Goal: Task Accomplishment & Management: Use online tool/utility

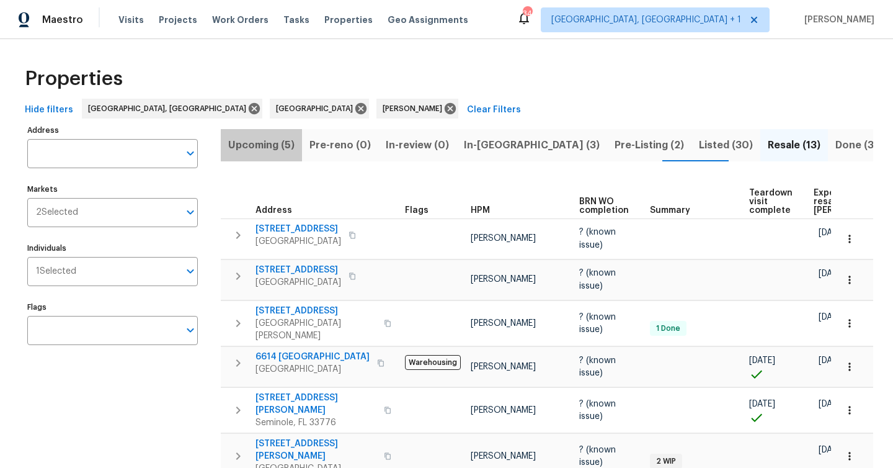
click at [273, 141] on span "Upcoming (5)" at bounding box center [261, 144] width 66 height 17
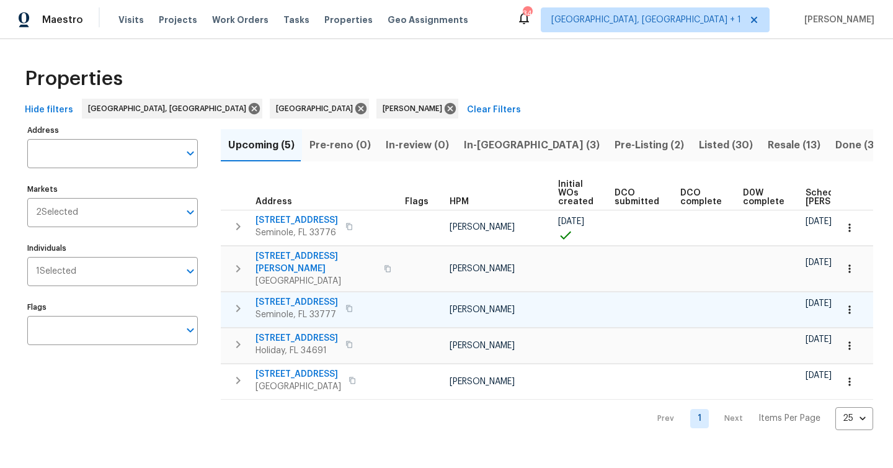
click at [290, 296] on span "8710 94th Ave" at bounding box center [296, 302] width 82 height 12
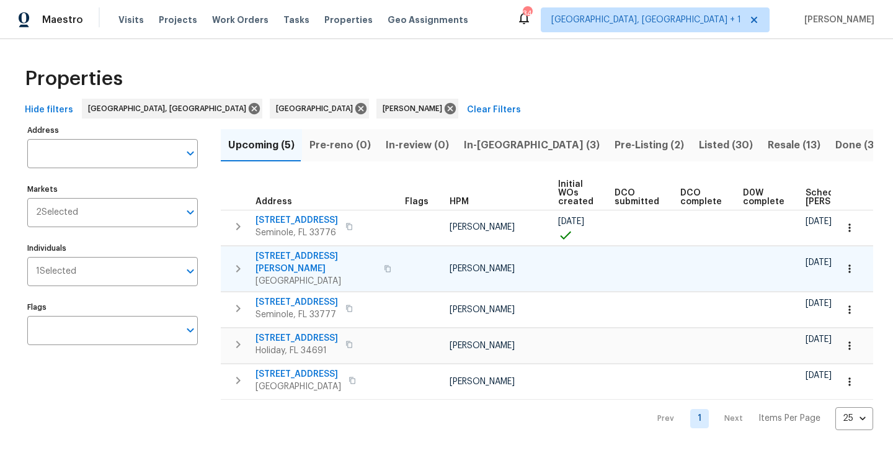
click at [316, 261] on span "836 Amelia Ct NE" at bounding box center [315, 262] width 121 height 25
click at [850, 264] on icon "button" at bounding box center [849, 268] width 2 height 8
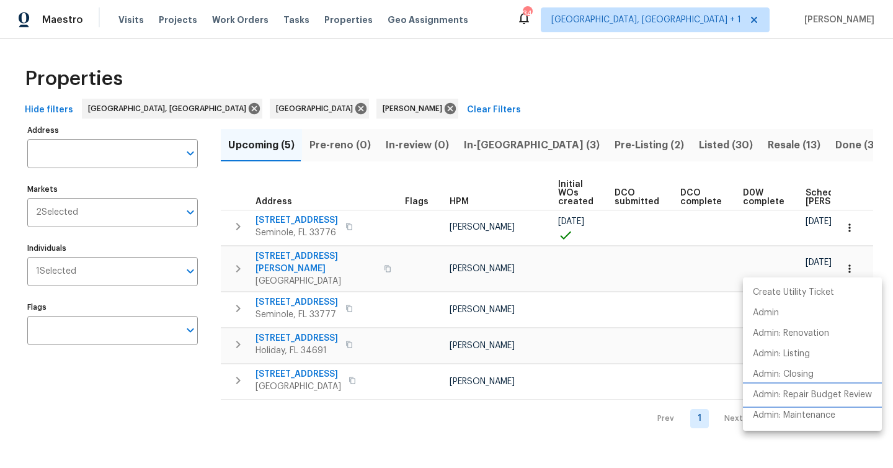
click at [804, 392] on p "Admin: Repair Budget Review" at bounding box center [812, 394] width 119 height 13
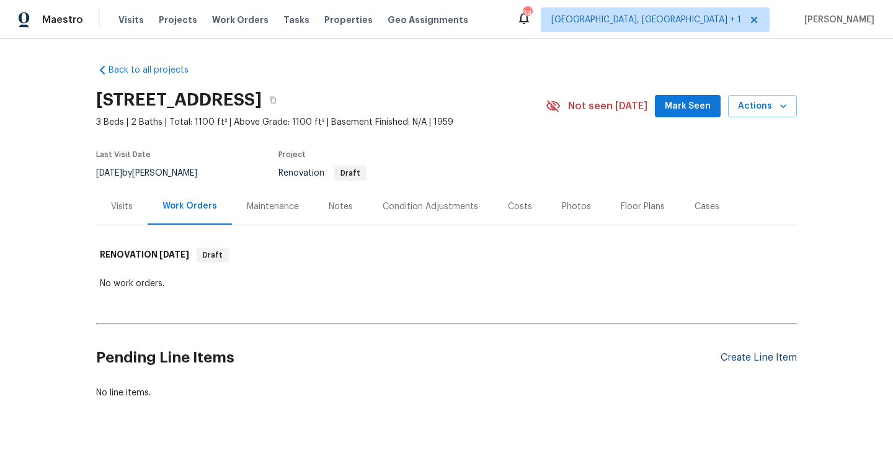
click at [758, 358] on div "Create Line Item" at bounding box center [759, 358] width 76 height 12
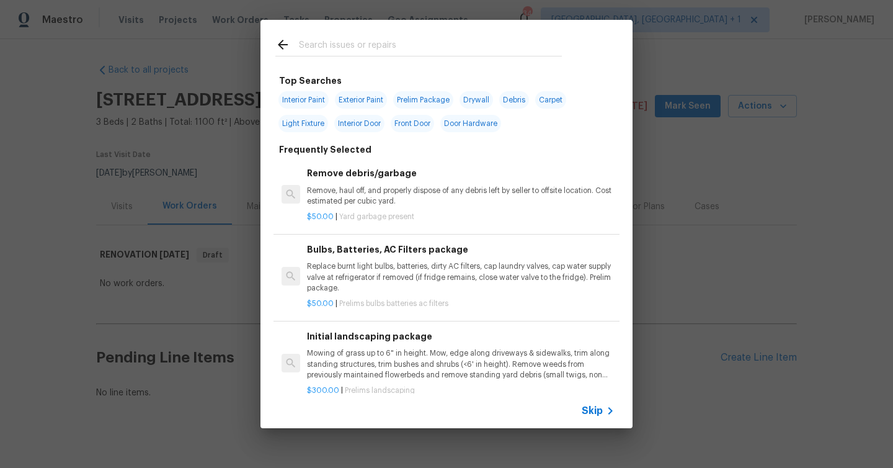
click at [316, 100] on span "Interior Paint" at bounding box center [303, 99] width 50 height 17
type input "Interior Paint"
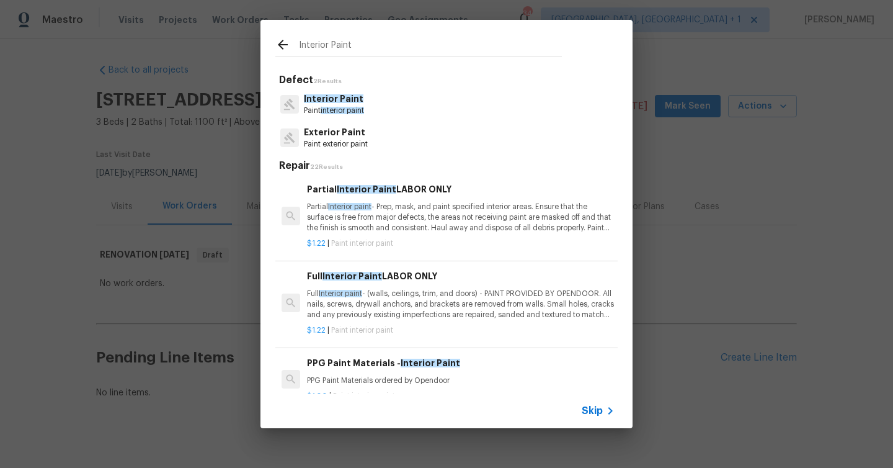
click at [375, 286] on div "Full Interior Paint LABOR ONLY Full Interior paint - (walls, ceilings, trim, an…" at bounding box center [461, 294] width 308 height 51
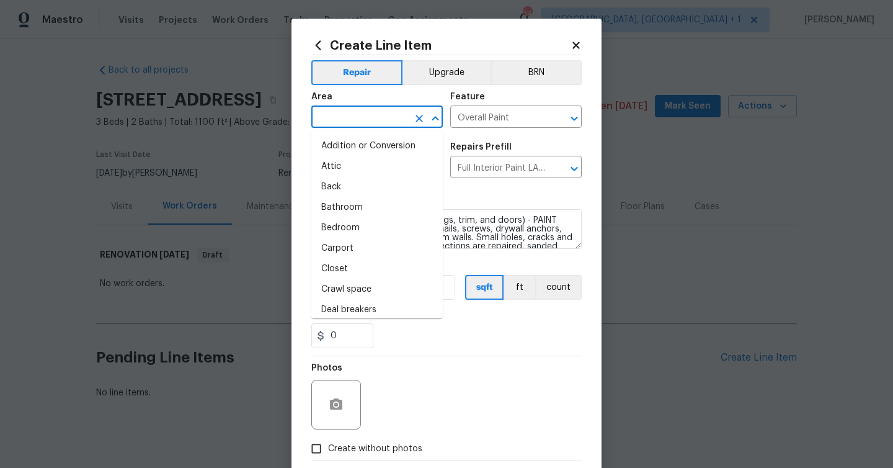
click at [353, 118] on input "text" at bounding box center [359, 118] width 97 height 19
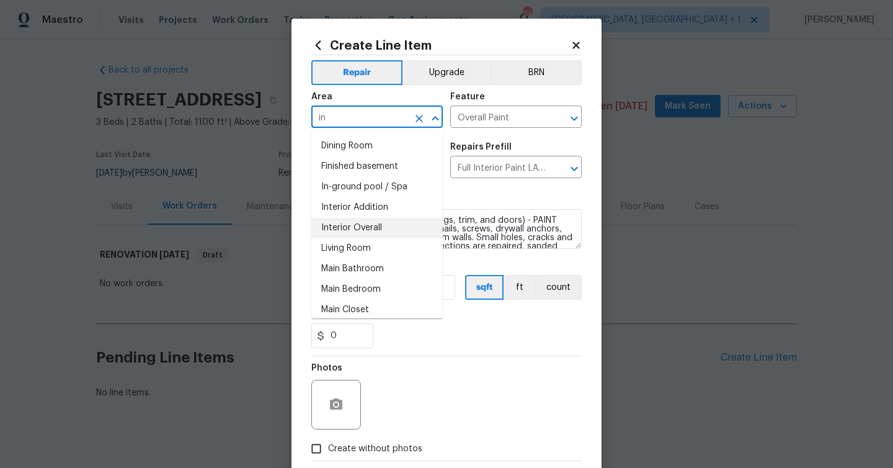
click at [370, 226] on li "Interior Overall" at bounding box center [376, 228] width 131 height 20
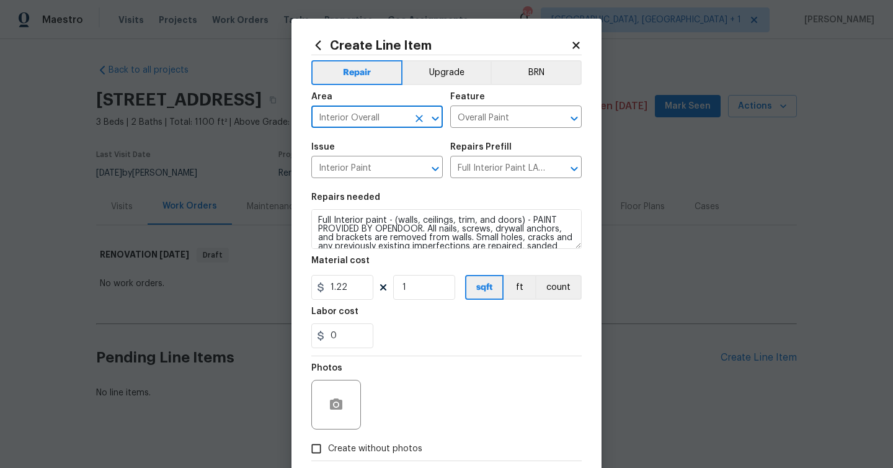
type input "Interior Overall"
click at [427, 288] on input "1" at bounding box center [424, 287] width 62 height 25
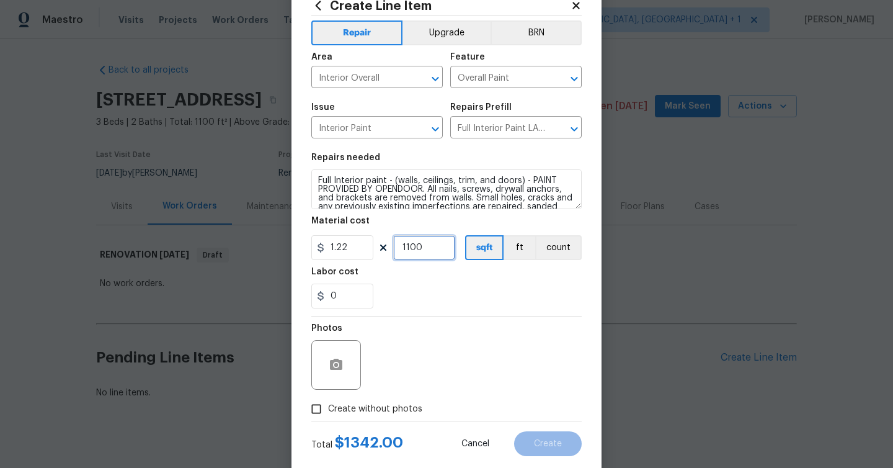
type input "1100"
click at [370, 408] on span "Create without photos" at bounding box center [375, 408] width 94 height 13
click at [328, 408] on input "Create without photos" at bounding box center [316, 409] width 24 height 24
checkbox input "true"
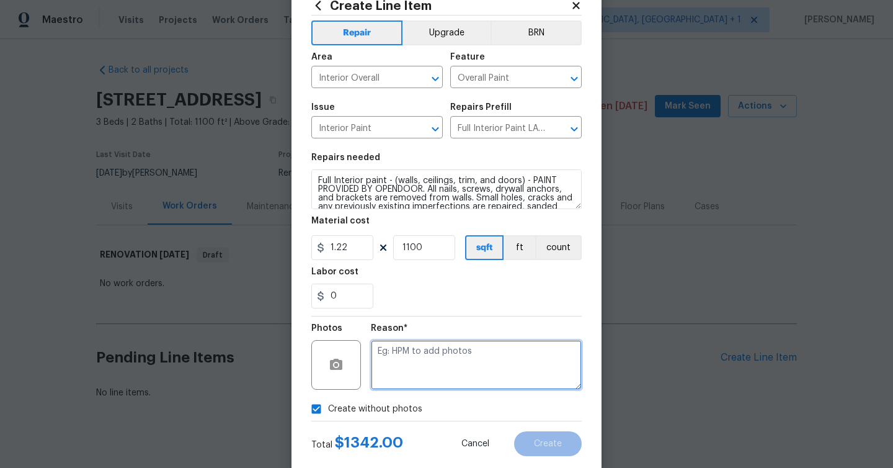
click at [413, 349] on textarea at bounding box center [476, 365] width 211 height 50
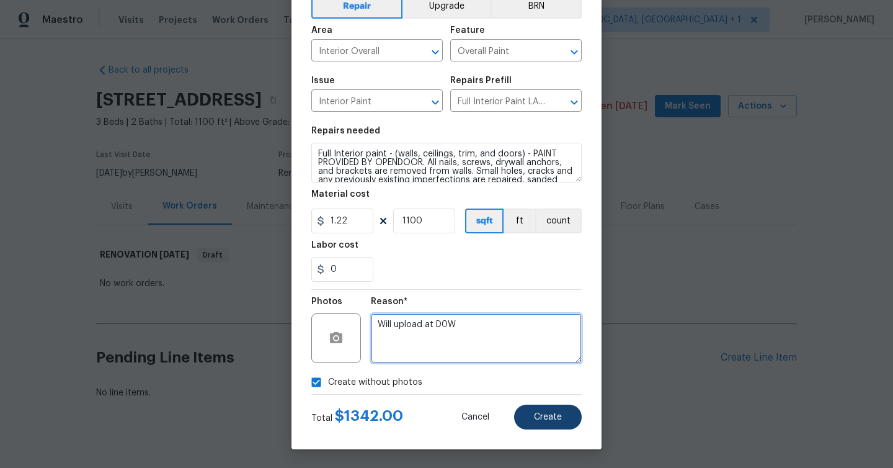
type textarea "Will upload at D0W"
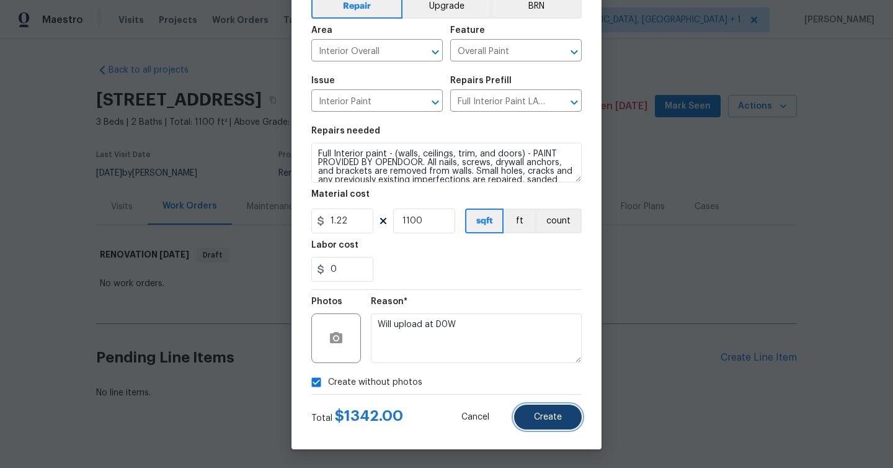
click at [544, 410] on button "Create" at bounding box center [548, 416] width 68 height 25
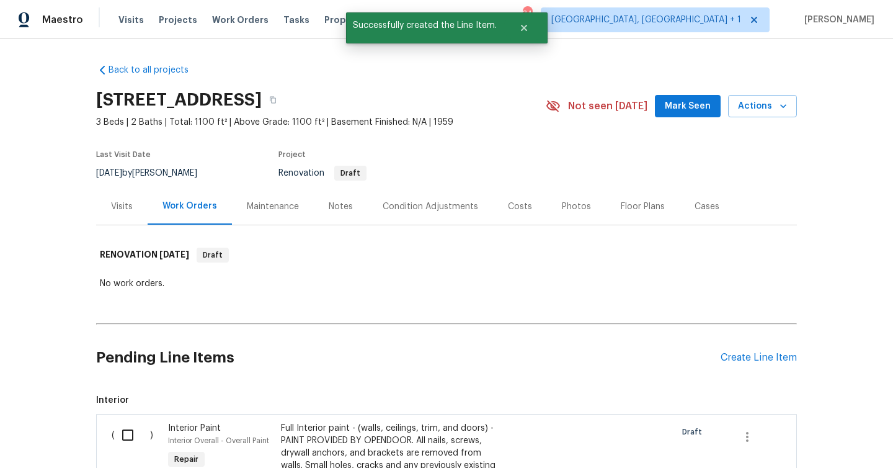
scroll to position [17, 0]
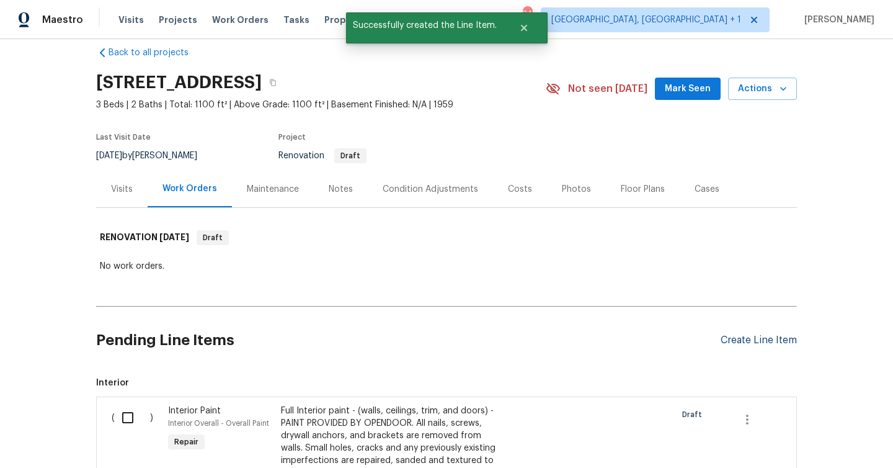
click at [761, 344] on div "Create Line Item" at bounding box center [759, 340] width 76 height 12
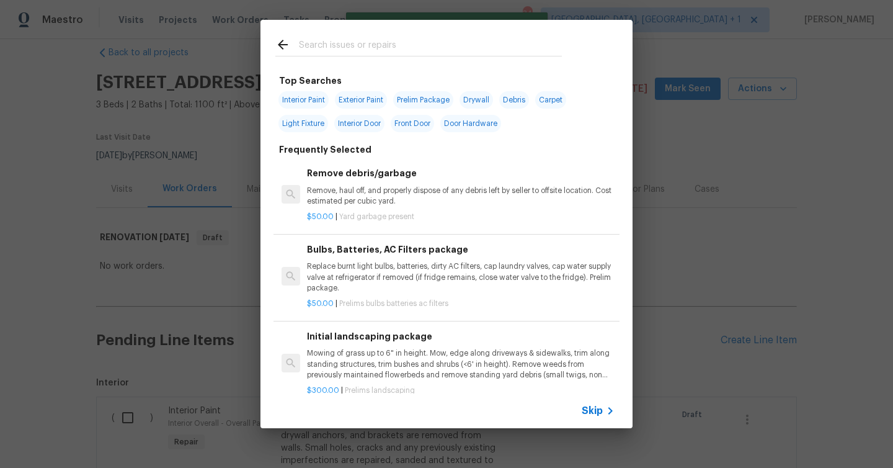
click at [358, 103] on span "Exterior Paint" at bounding box center [361, 99] width 52 height 17
type input "Exterior Paint"
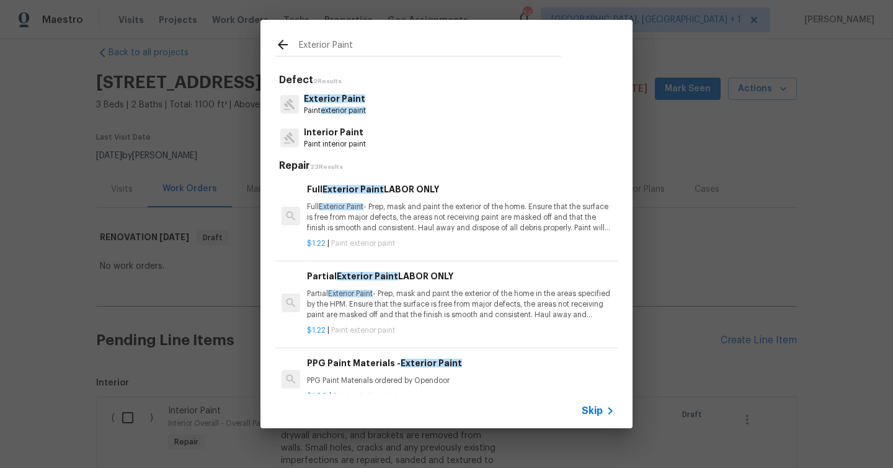
click at [435, 224] on p "Full Exterior Paint - Prep, mask and paint the exterior of the home. Ensure tha…" at bounding box center [461, 218] width 308 height 32
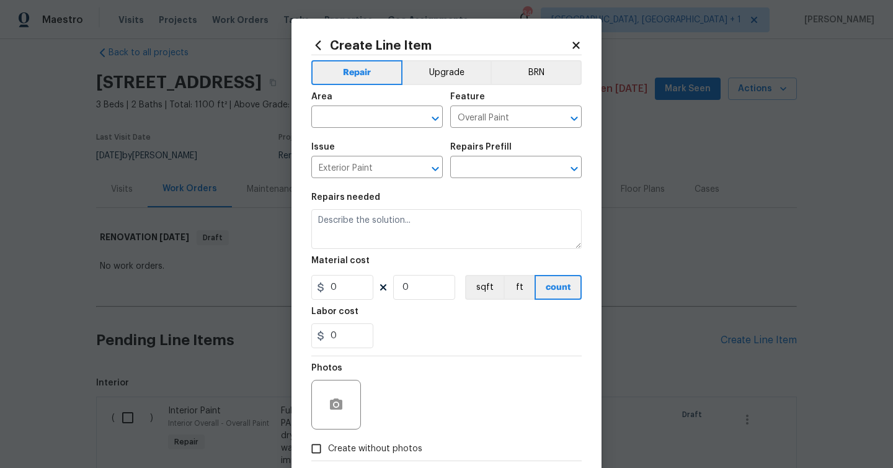
type input "Full Exterior Paint LABOR ONLY $1.22"
type textarea "Full Exterior Paint - Prep, mask and paint the exterior of the home. Ensure tha…"
type input "1.22"
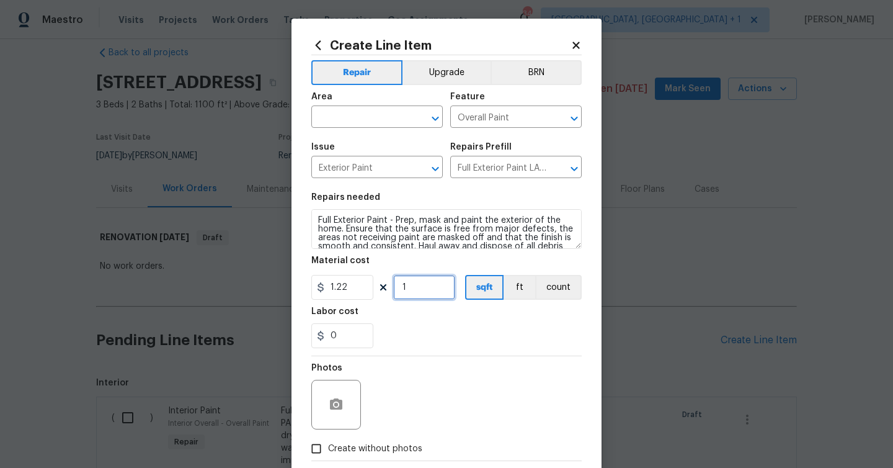
click at [420, 286] on input "1" at bounding box center [424, 287] width 62 height 25
type input "1100"
click at [344, 128] on input "text" at bounding box center [359, 118] width 97 height 19
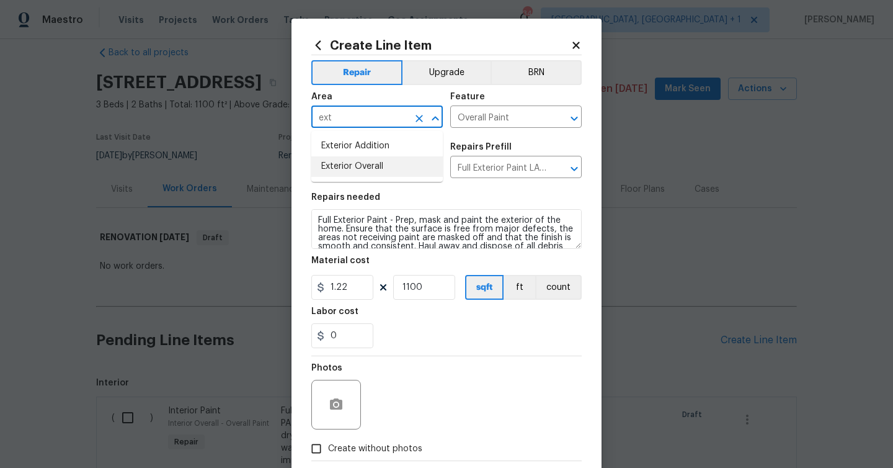
click at [355, 170] on li "Exterior Overall" at bounding box center [376, 166] width 131 height 20
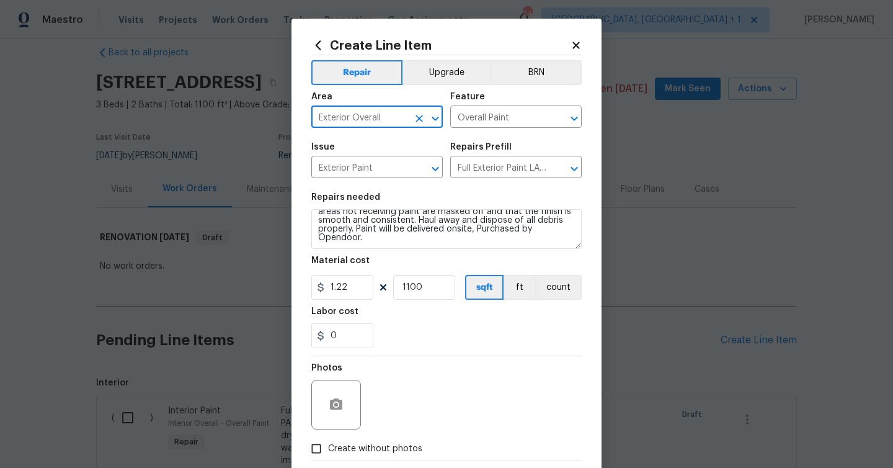
scroll to position [67, 0]
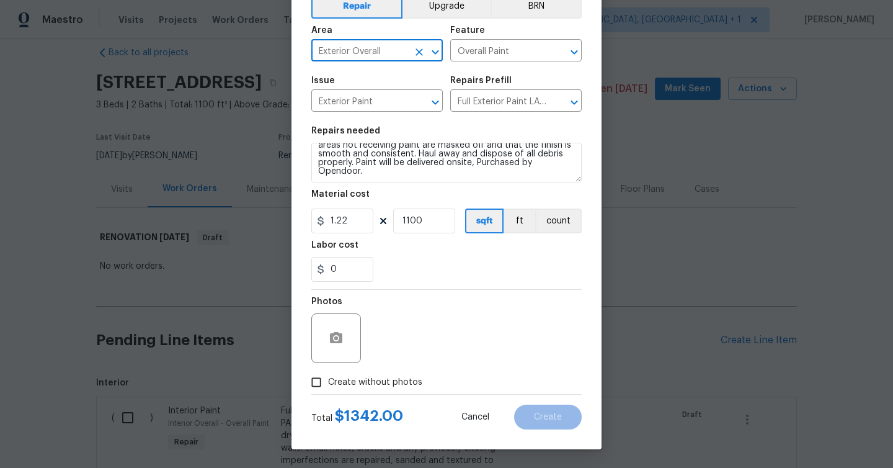
type input "Exterior Overall"
click at [394, 377] on span "Create without photos" at bounding box center [375, 382] width 94 height 13
click at [328, 377] on input "Create without photos" at bounding box center [316, 382] width 24 height 24
checkbox input "true"
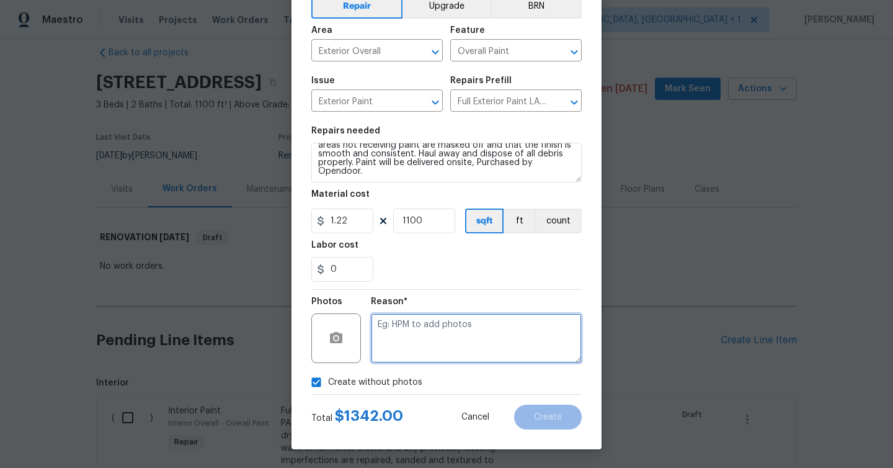
click at [422, 326] on textarea at bounding box center [476, 338] width 211 height 50
type textarea "w"
type textarea "Will upload at D0W"
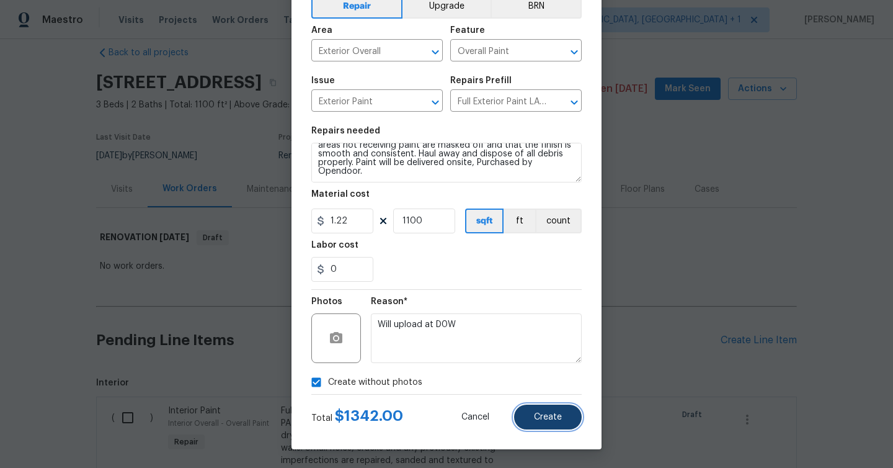
click at [553, 423] on button "Create" at bounding box center [548, 416] width 68 height 25
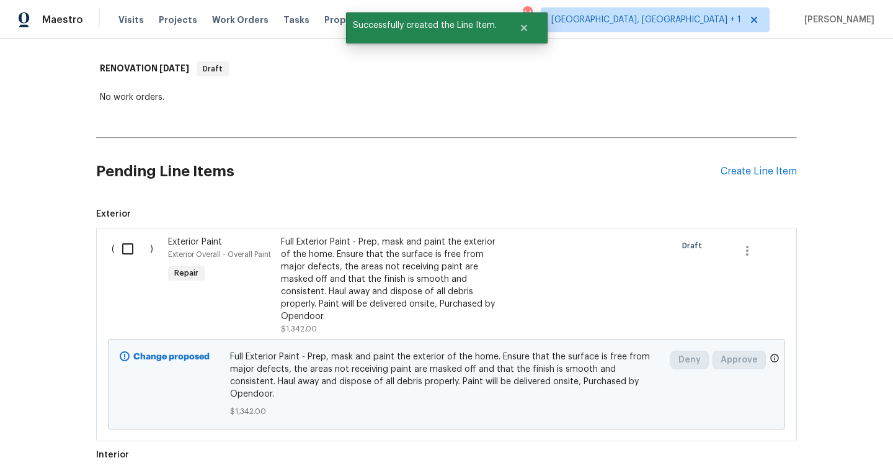
scroll to position [151, 0]
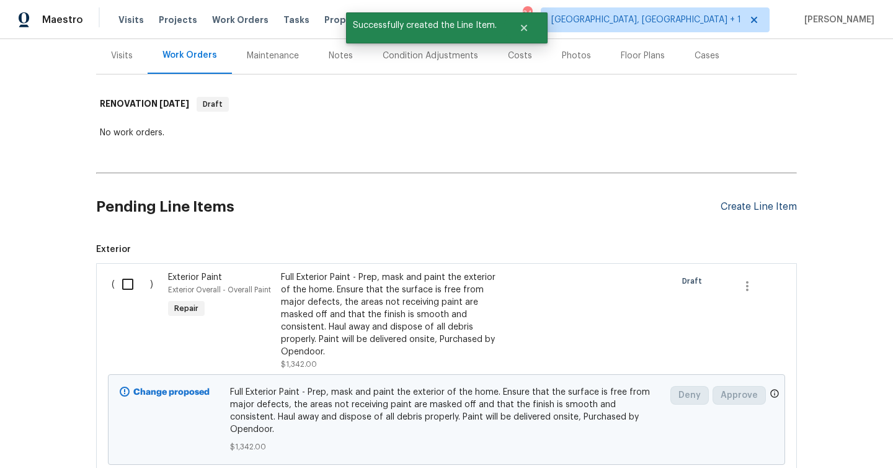
click at [771, 210] on div "Create Line Item" at bounding box center [759, 207] width 76 height 12
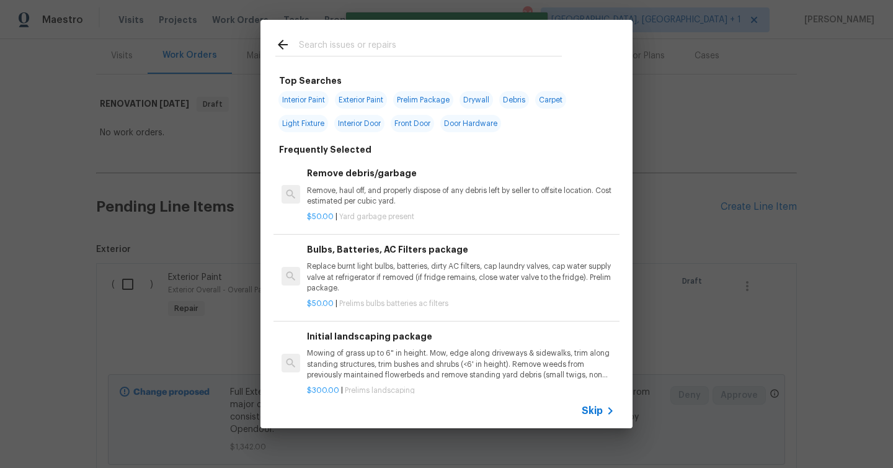
click at [381, 35] on div at bounding box center [418, 44] width 316 height 49
click at [370, 50] on input "text" at bounding box center [430, 46] width 263 height 19
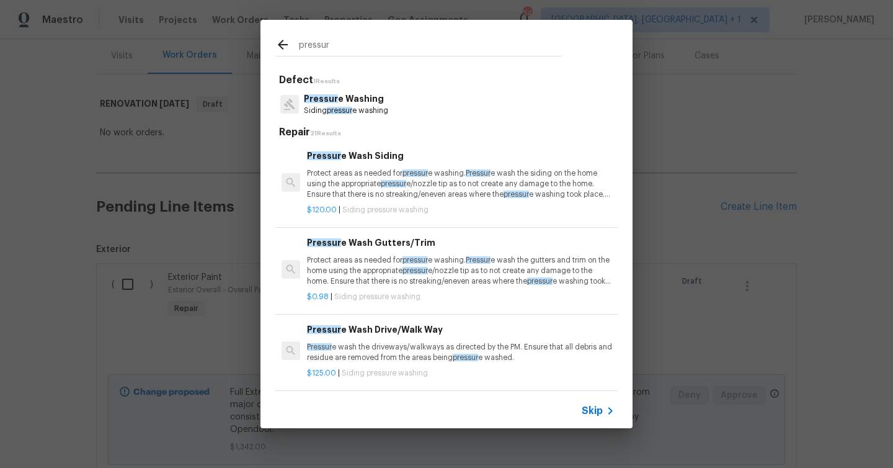
type input "pressur"
click at [398, 173] on p "Protect areas as needed for pressur e washing. Pressur e wash the siding on the…" at bounding box center [461, 184] width 308 height 32
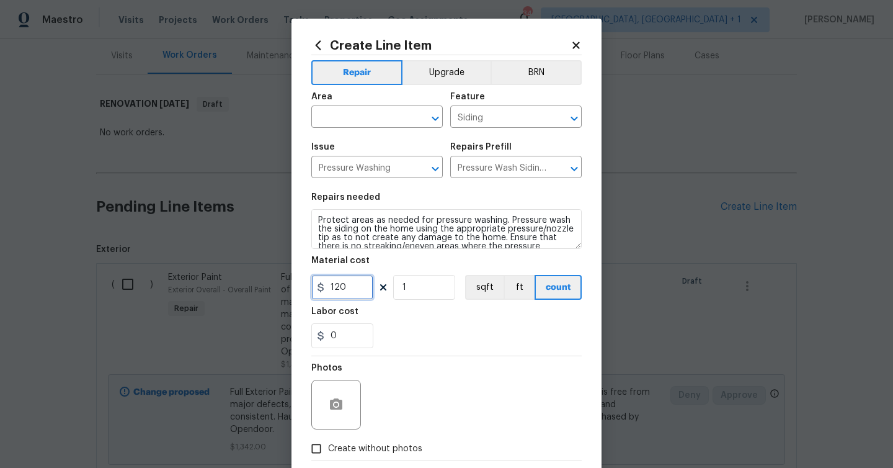
click at [349, 284] on input "120" at bounding box center [342, 287] width 62 height 25
type input "275"
click at [349, 118] on input "text" at bounding box center [359, 118] width 97 height 19
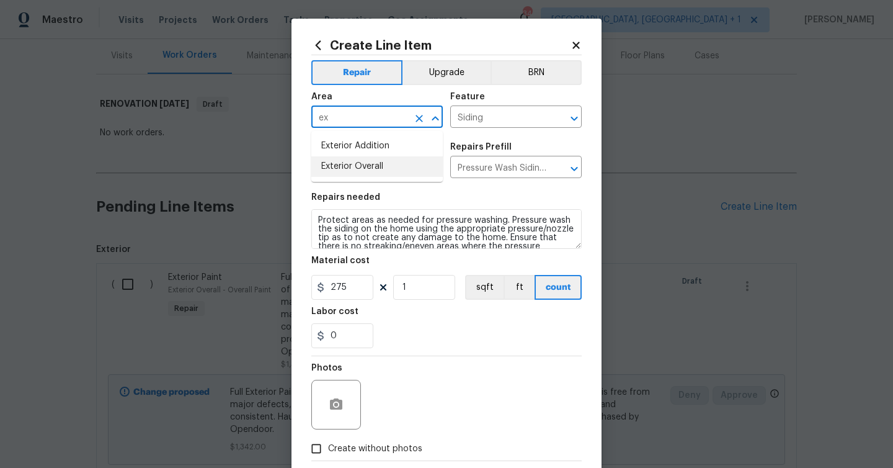
click at [345, 164] on li "Exterior Overall" at bounding box center [376, 166] width 131 height 20
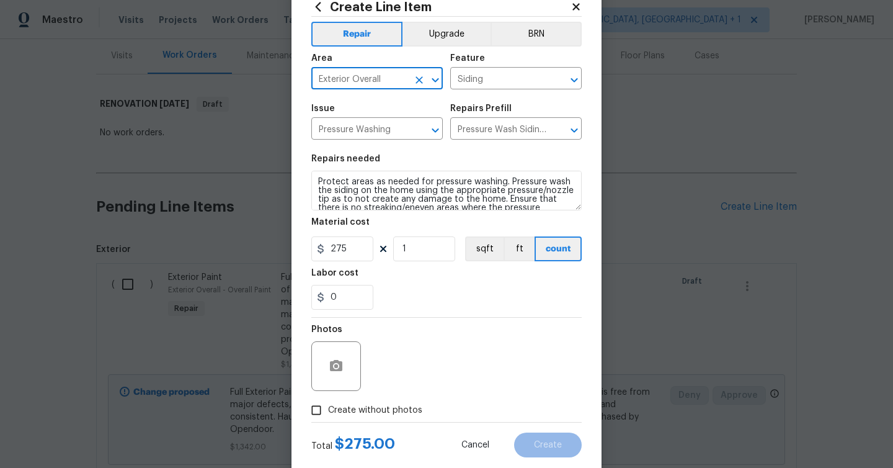
type input "Exterior Overall"
click at [386, 401] on label "Create without photos" at bounding box center [363, 410] width 118 height 24
click at [328, 401] on input "Create without photos" at bounding box center [316, 410] width 24 height 24
checkbox input "true"
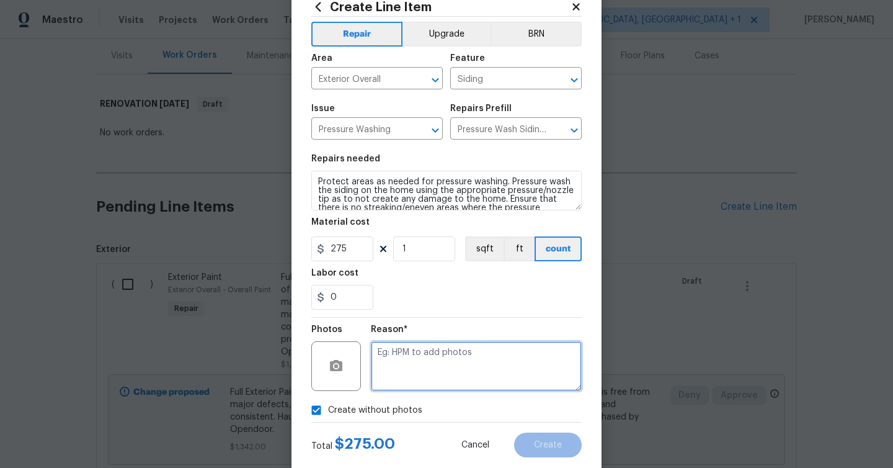
click at [410, 365] on textarea at bounding box center [476, 366] width 211 height 50
type textarea "Will upload at D0W"
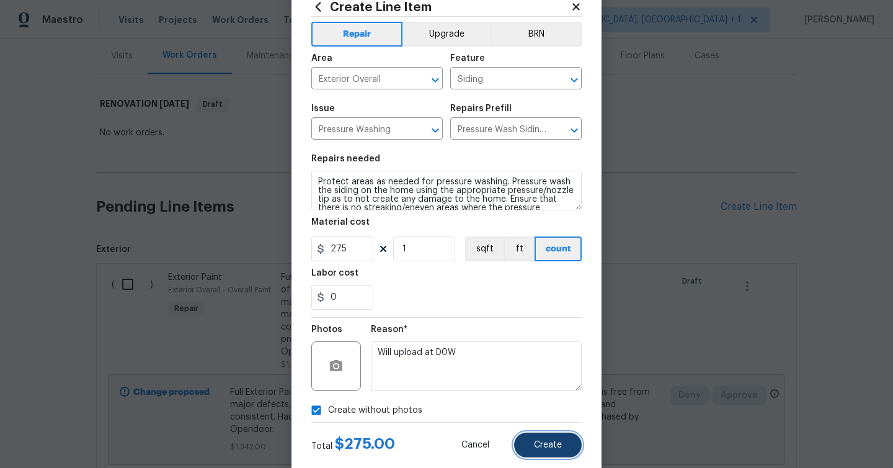
click at [557, 437] on button "Create" at bounding box center [548, 444] width 68 height 25
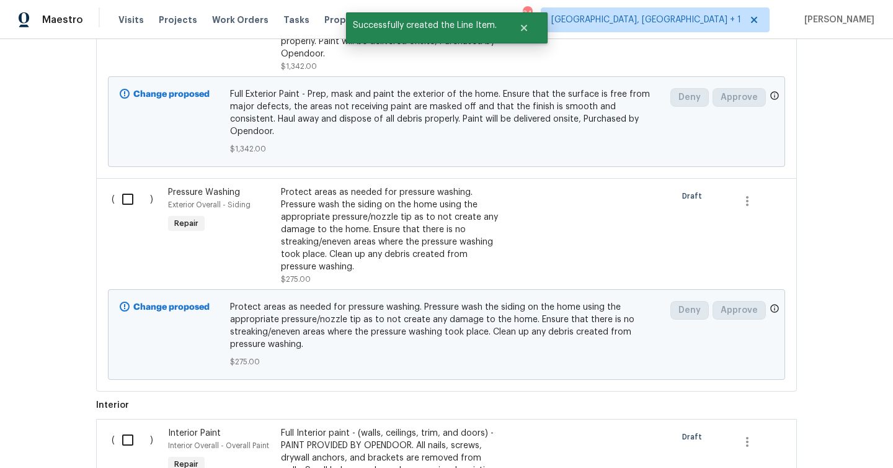
scroll to position [764, 0]
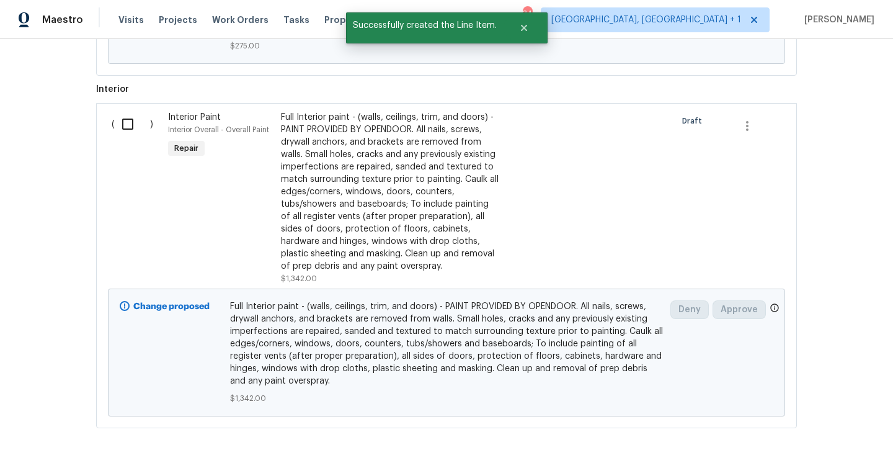
click at [130, 118] on input "checkbox" at bounding box center [132, 124] width 35 height 26
checkbox input "true"
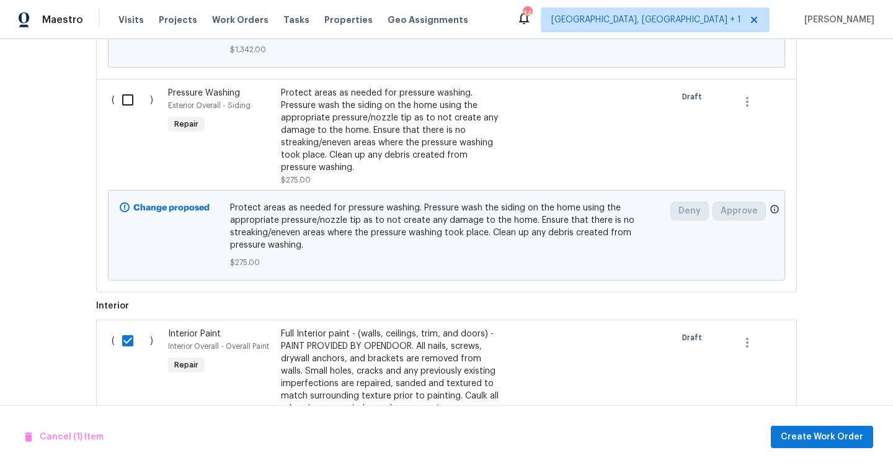
scroll to position [440, 0]
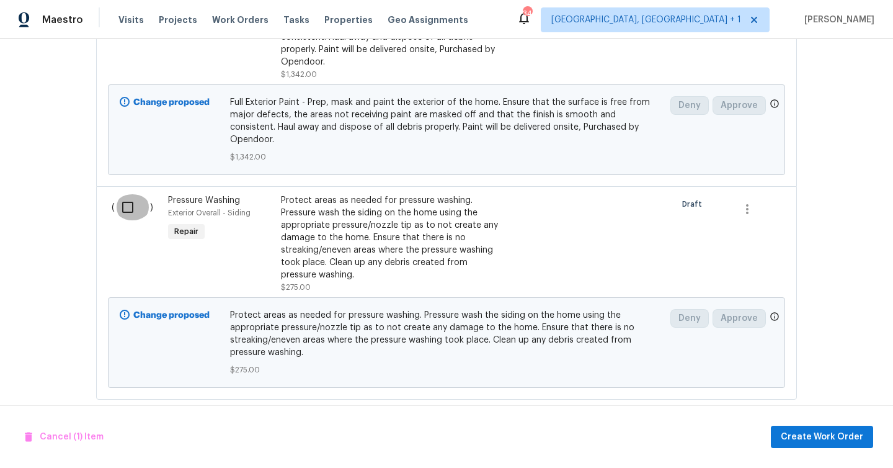
click at [118, 204] on input "checkbox" at bounding box center [132, 207] width 35 height 26
checkbox input "true"
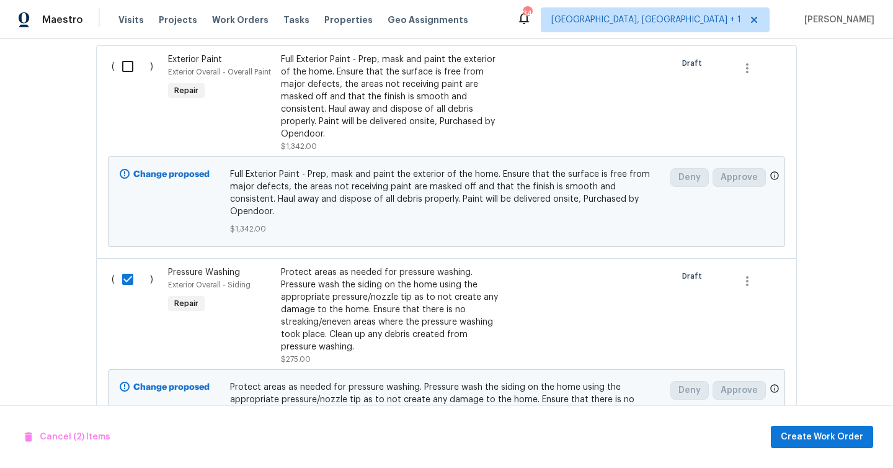
scroll to position [229, 0]
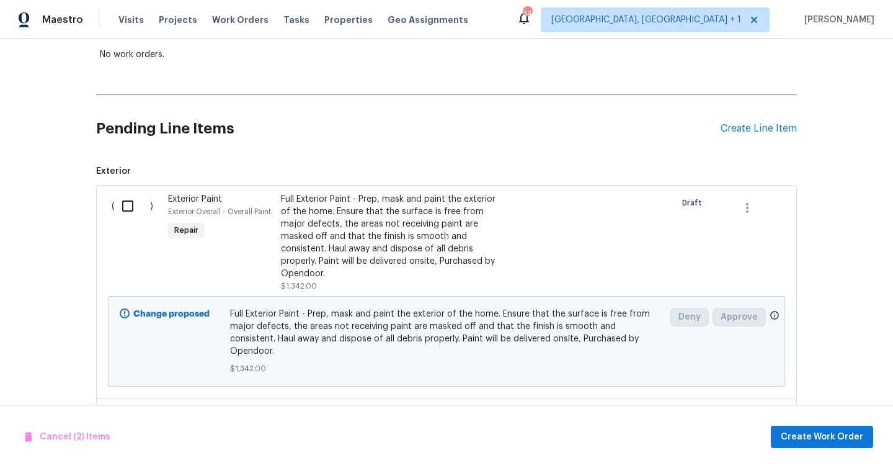
click at [127, 205] on input "checkbox" at bounding box center [132, 206] width 35 height 26
checkbox input "true"
click at [821, 437] on span "Create Work Order" at bounding box center [822, 437] width 82 height 16
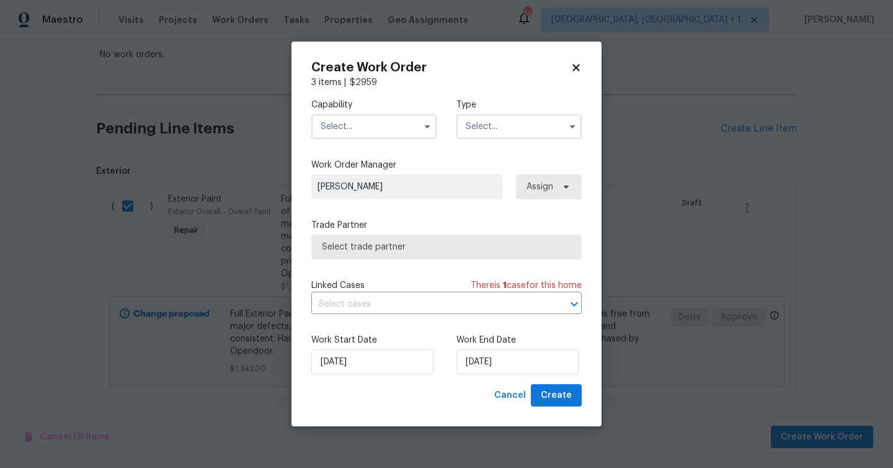
click at [359, 122] on input "text" at bounding box center [373, 126] width 125 height 25
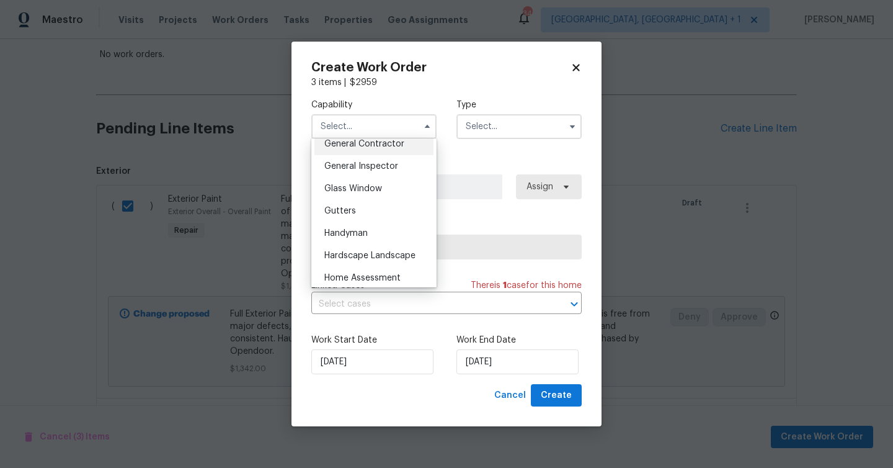
click at [380, 148] on span "General Contractor" at bounding box center [364, 144] width 80 height 9
type input "General Contractor"
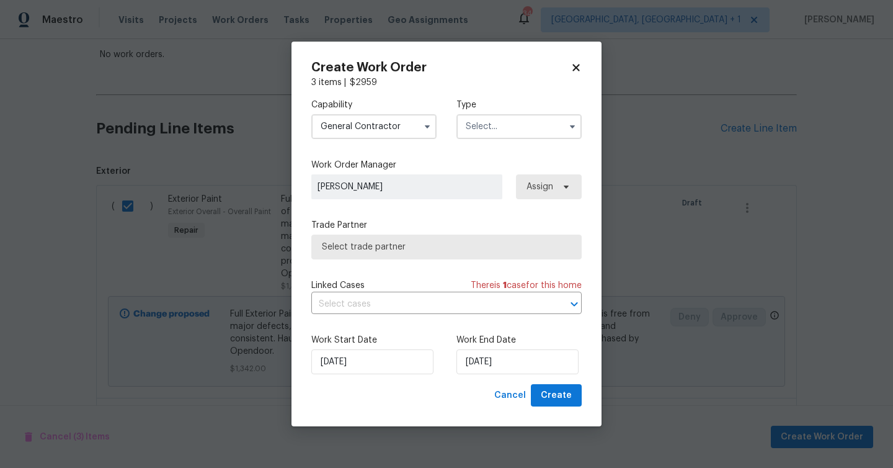
click at [515, 121] on input "text" at bounding box center [518, 126] width 125 height 25
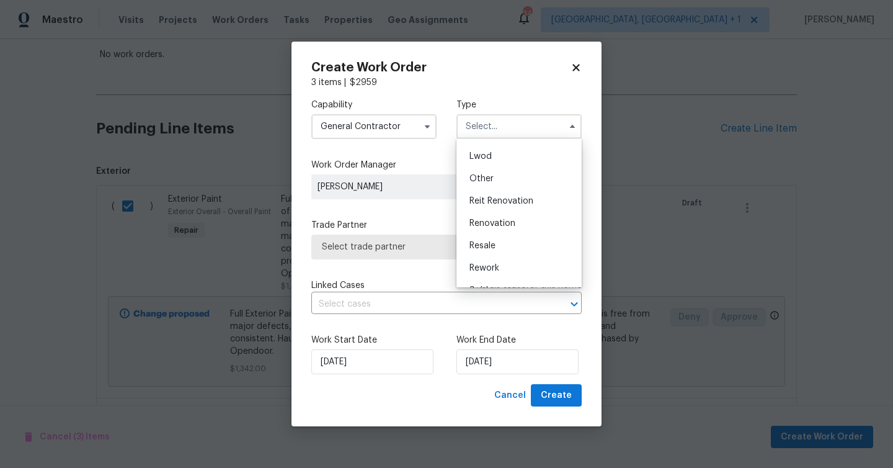
scroll to position [148, 0]
click at [499, 198] on div "Renovation" at bounding box center [518, 206] width 119 height 22
type input "Renovation"
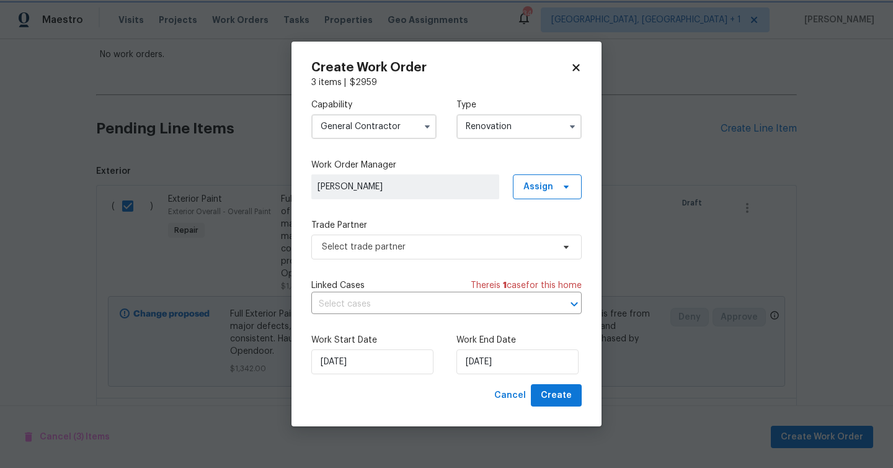
scroll to position [0, 0]
click at [433, 249] on span "Select trade partner" at bounding box center [437, 247] width 231 height 12
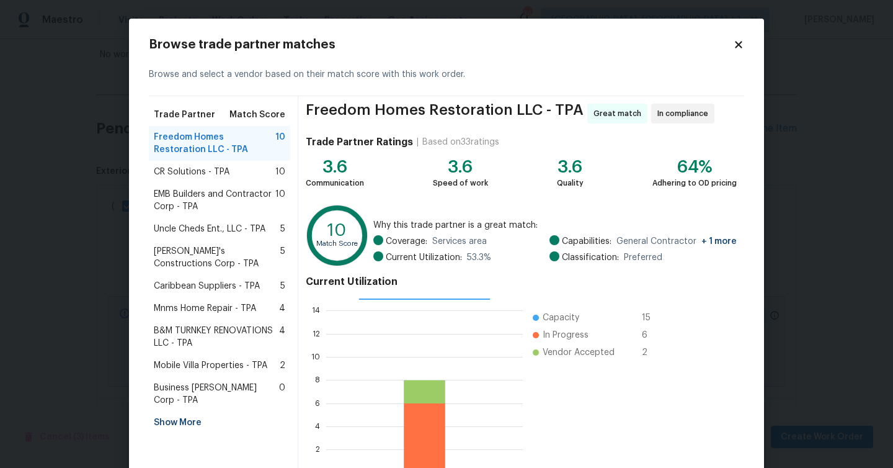
scroll to position [79, 0]
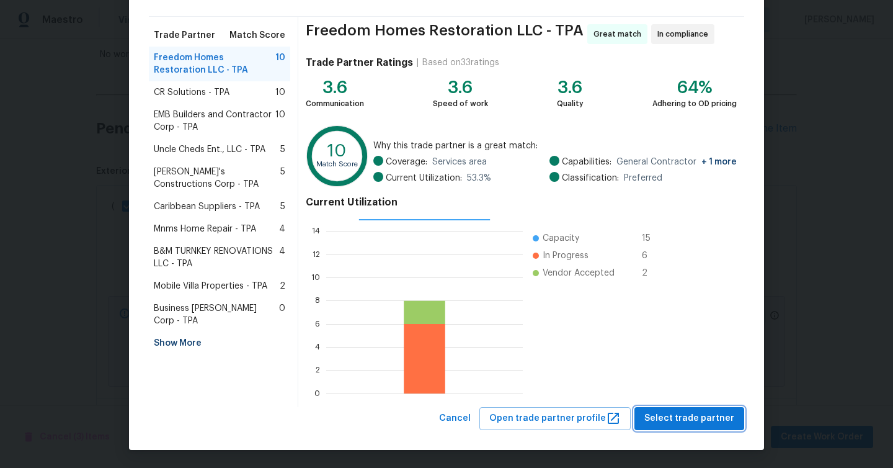
click at [719, 420] on span "Select trade partner" at bounding box center [689, 419] width 90 height 16
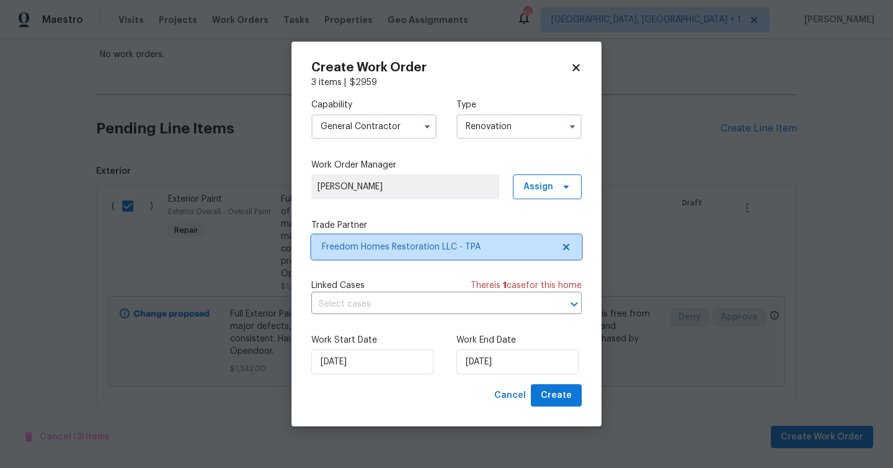
scroll to position [0, 0]
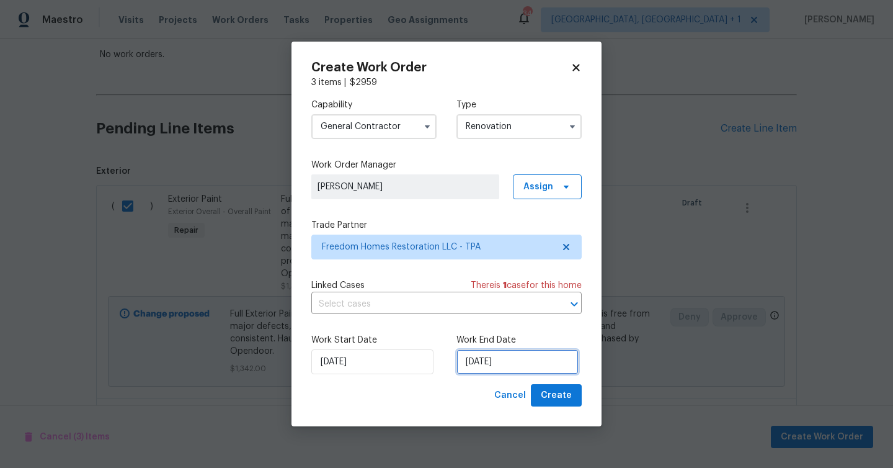
click at [501, 362] on input "10/22/2025" at bounding box center [517, 361] width 122 height 25
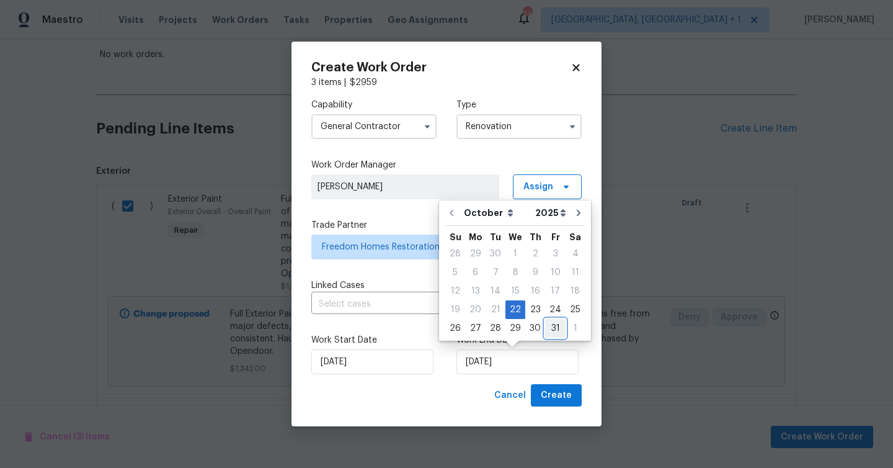
click at [546, 334] on div "31" at bounding box center [555, 327] width 20 height 17
type input "10/31/2025"
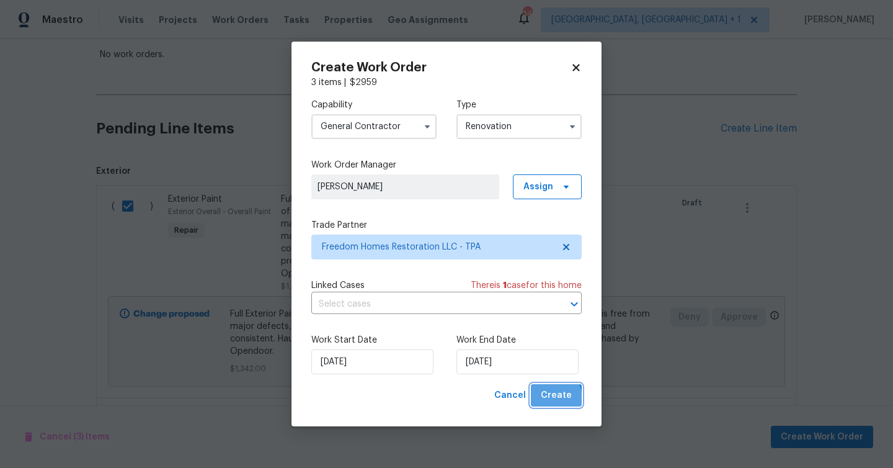
click at [552, 398] on span "Create" at bounding box center [556, 396] width 31 height 16
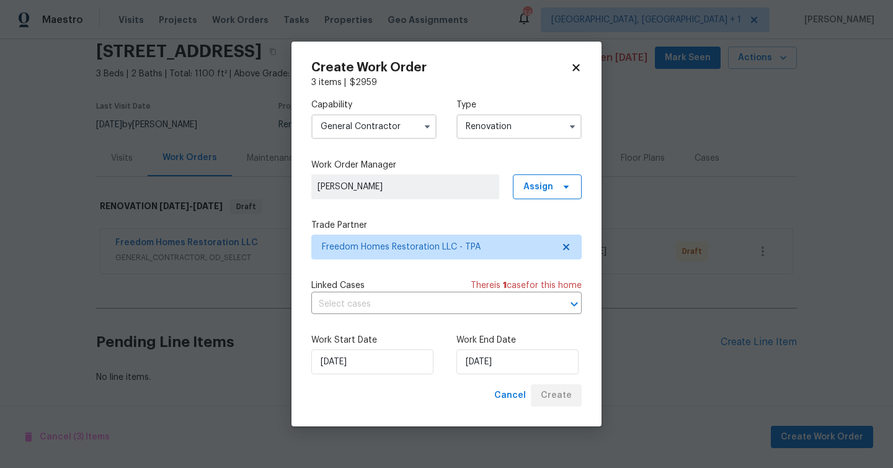
scroll to position [48, 0]
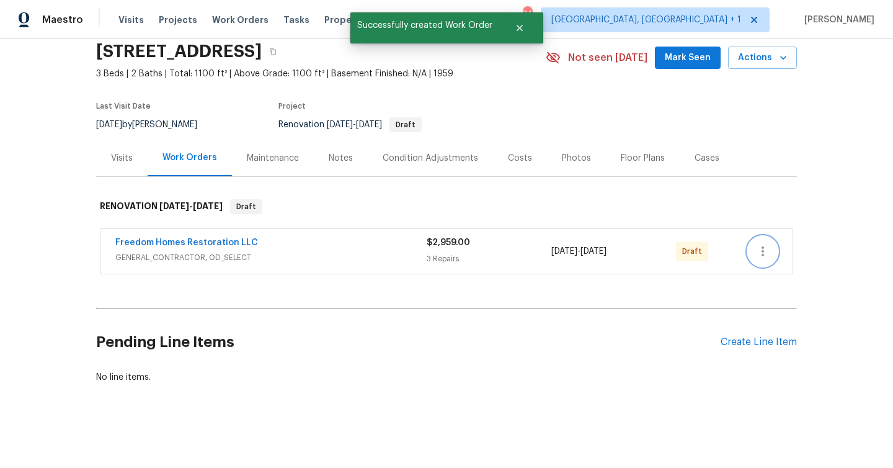
click at [759, 254] on icon "button" at bounding box center [762, 251] width 15 height 15
click at [784, 252] on li "Send to Vendor" at bounding box center [815, 251] width 134 height 20
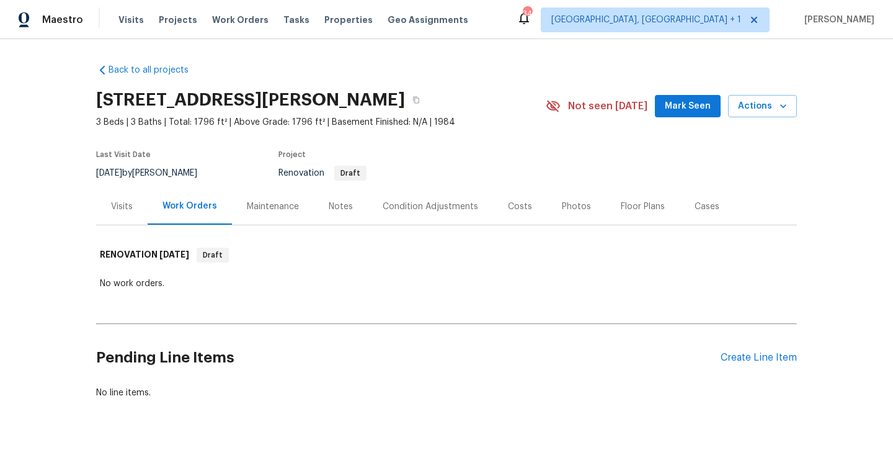
click at [130, 202] on div "Visits" at bounding box center [122, 206] width 22 height 12
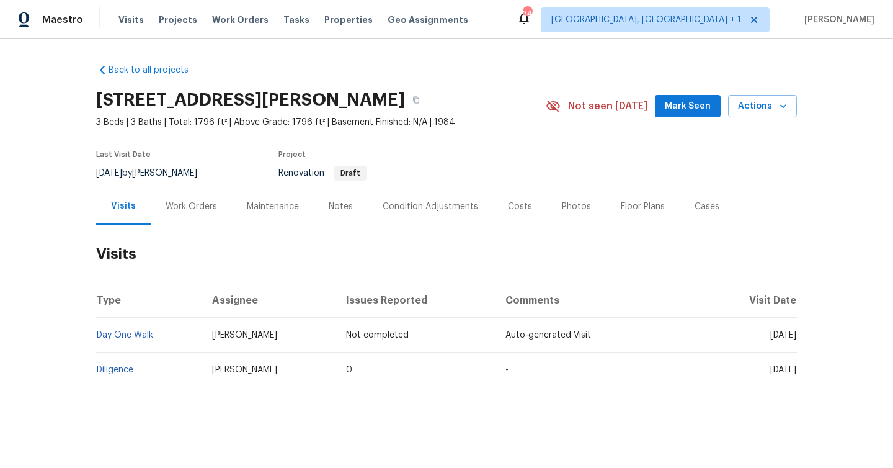
scroll to position [4, 0]
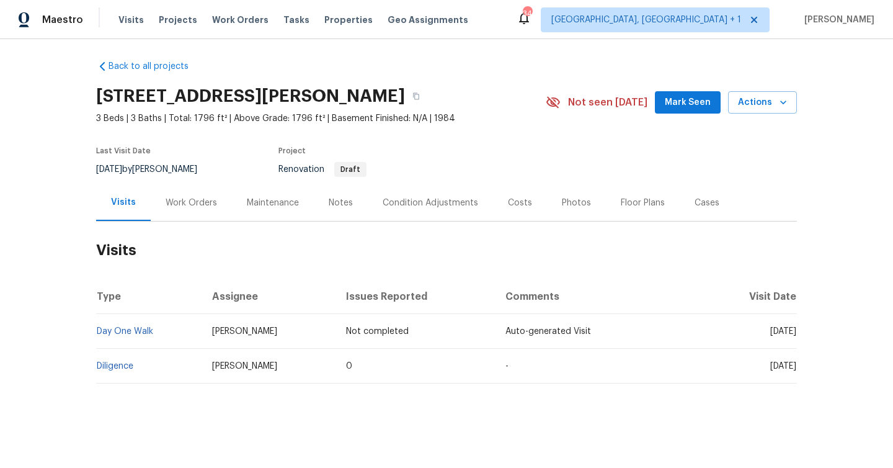
click at [193, 198] on div "Work Orders" at bounding box center [191, 203] width 51 height 12
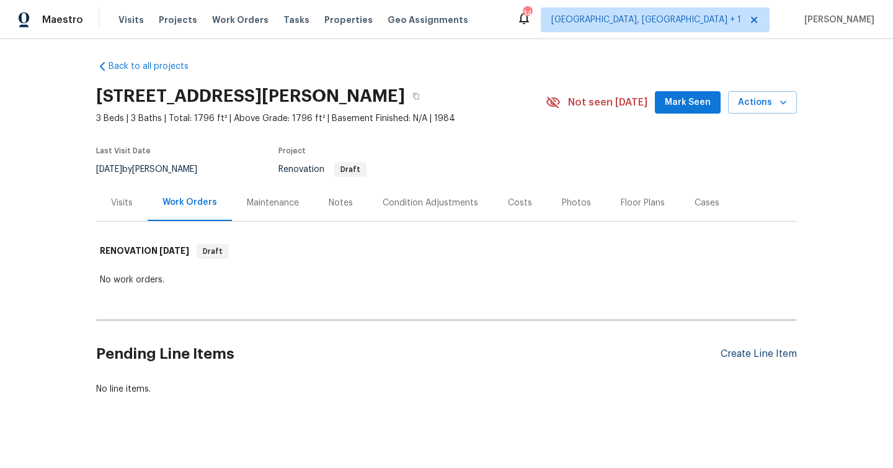
click at [740, 355] on div "Create Line Item" at bounding box center [759, 354] width 76 height 12
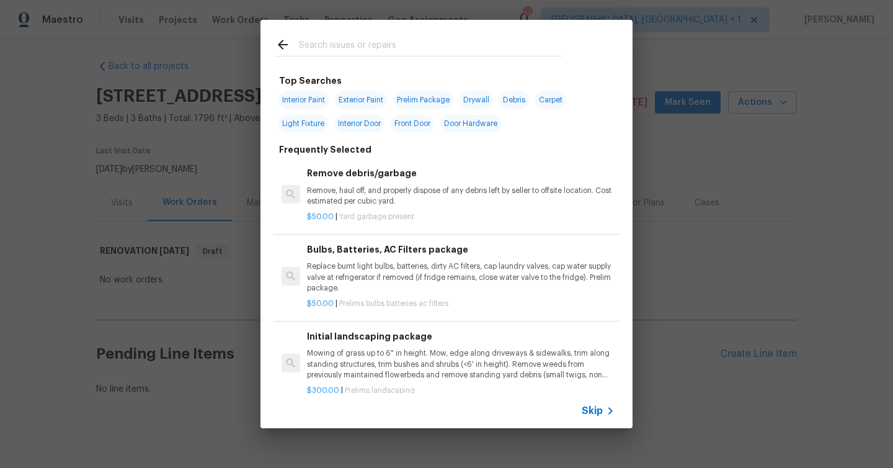
click at [314, 102] on span "Interior Paint" at bounding box center [303, 99] width 50 height 17
type input "Interior Paint"
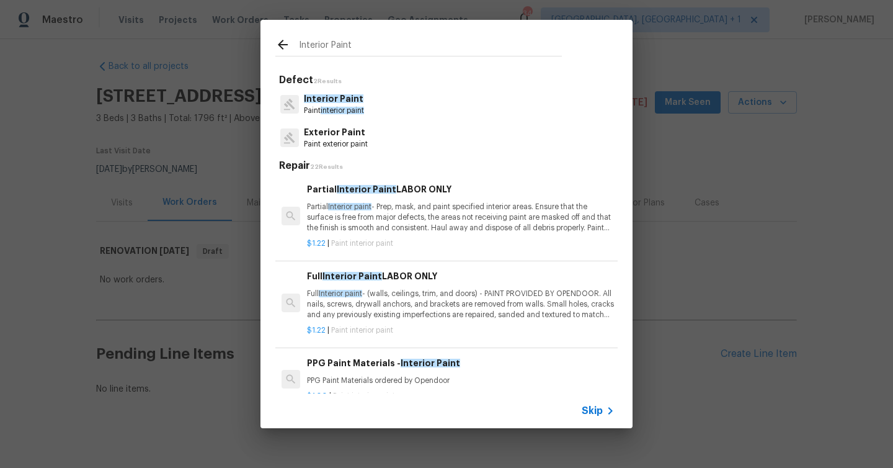
click at [358, 304] on p "Full Interior paint - (walls, ceilings, trim, and doors) - PAINT PROVIDED BY OP…" at bounding box center [461, 304] width 308 height 32
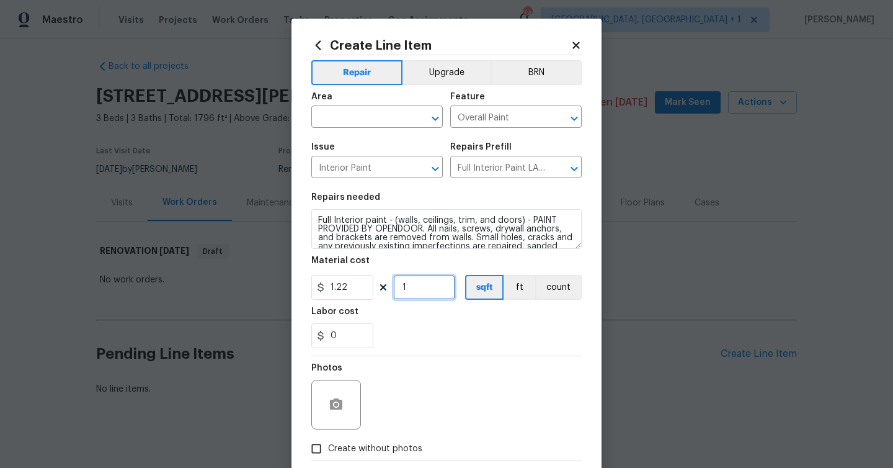
click at [414, 289] on input "1" at bounding box center [424, 287] width 62 height 25
type input "1796"
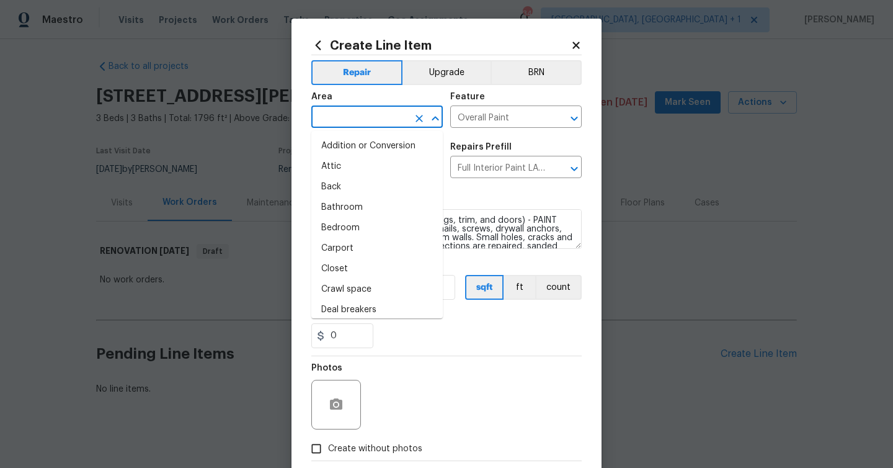
click at [362, 112] on input "text" at bounding box center [359, 118] width 97 height 19
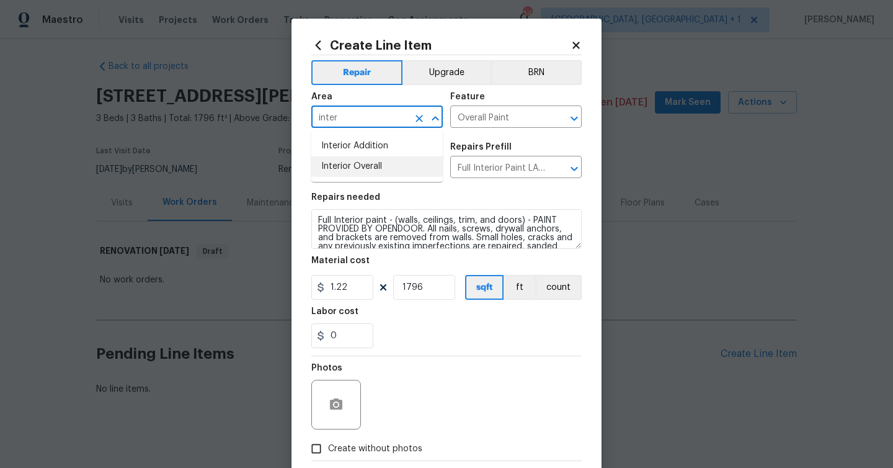
click at [360, 169] on li "Interior Overall" at bounding box center [376, 166] width 131 height 20
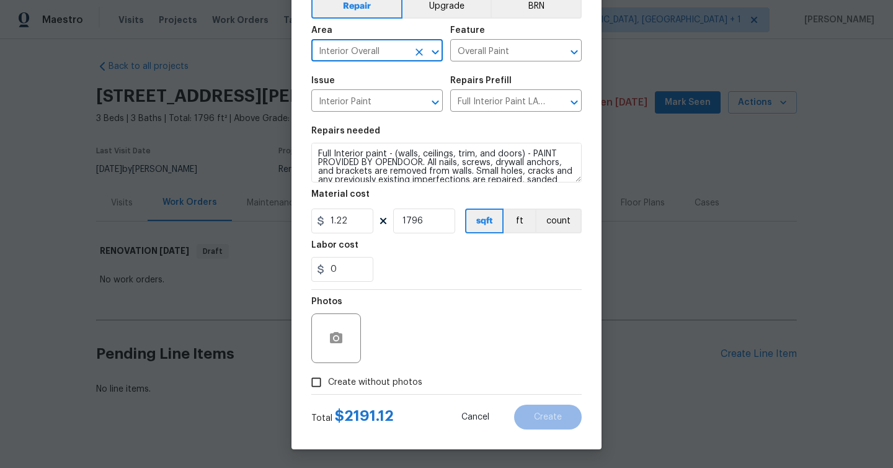
type input "Interior Overall"
click at [366, 389] on label "Create without photos" at bounding box center [363, 382] width 118 height 24
click at [328, 389] on input "Create without photos" at bounding box center [316, 382] width 24 height 24
checkbox input "true"
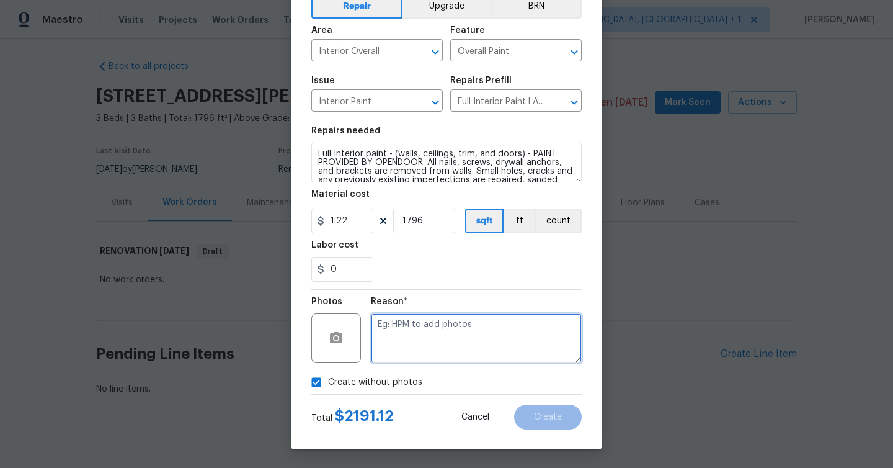
click at [420, 336] on textarea at bounding box center [476, 338] width 211 height 50
type textarea "Will upload at D0W"
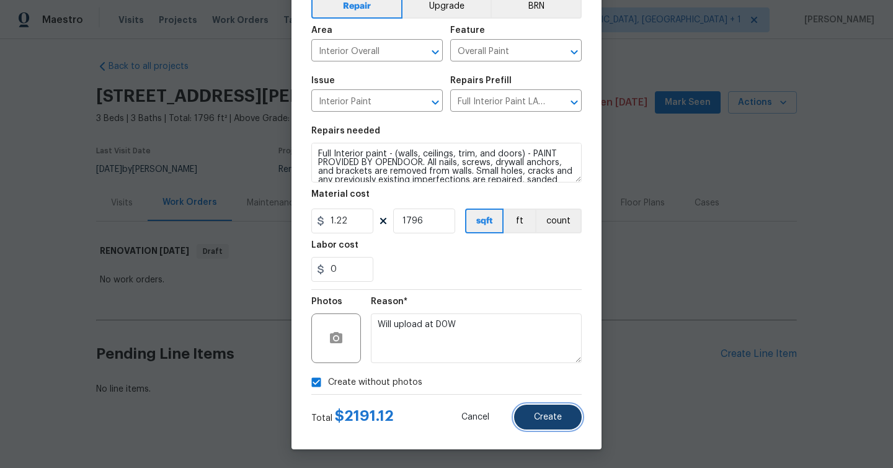
click at [546, 414] on span "Create" at bounding box center [548, 416] width 28 height 9
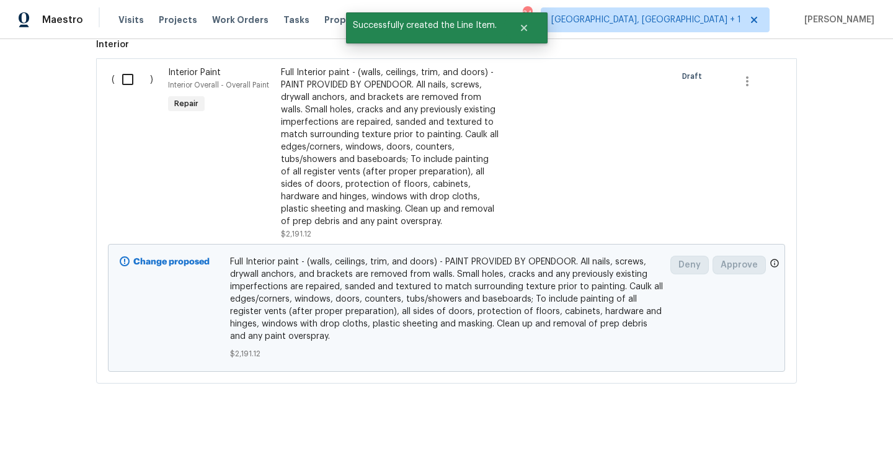
scroll to position [236, 0]
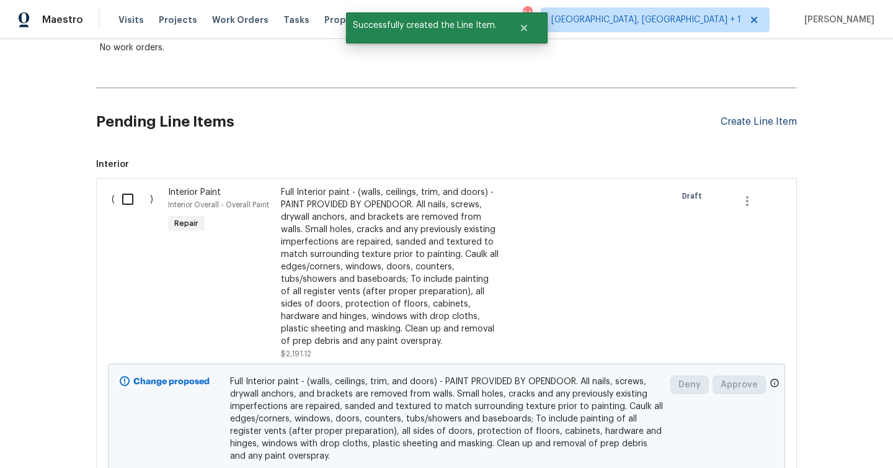
click at [761, 126] on div "Create Line Item" at bounding box center [759, 122] width 76 height 12
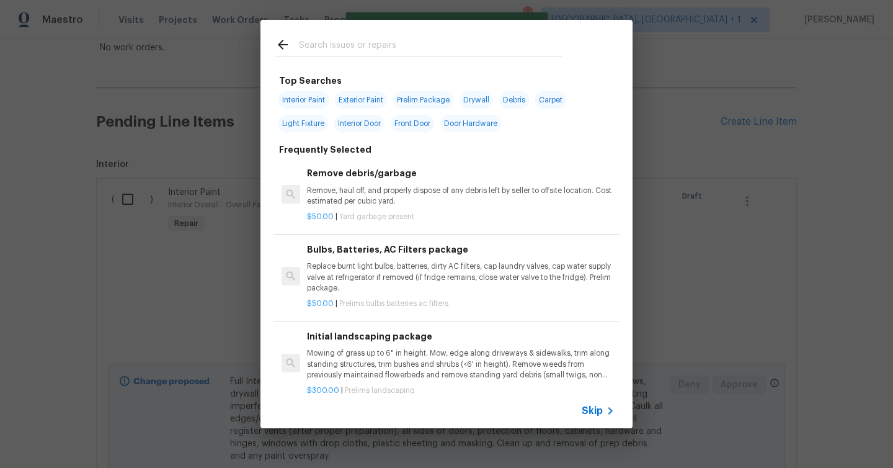
click at [389, 33] on div at bounding box center [418, 44] width 316 height 49
click at [387, 52] on input "text" at bounding box center [430, 46] width 263 height 19
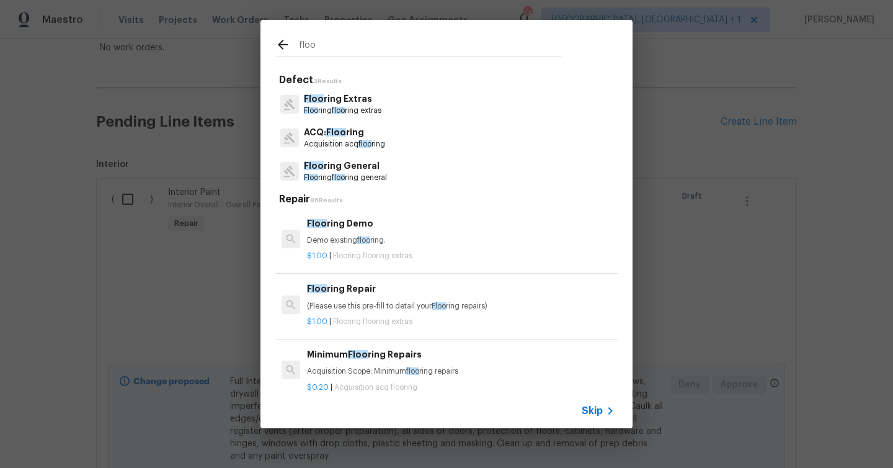
type input "floo"
click at [371, 299] on div "Floo ring Repair (Please use this pre-fill to detail your Floo ring repairs)" at bounding box center [461, 297] width 308 height 30
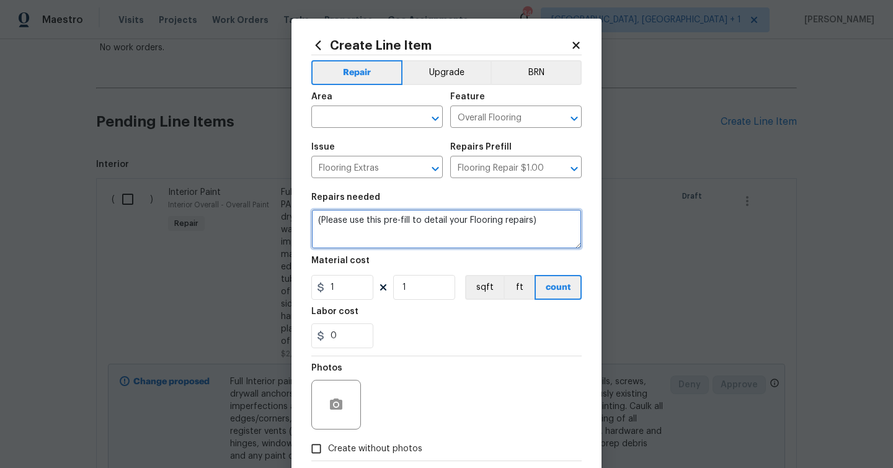
click at [363, 215] on textarea "(Please use this pre-fill to detail your Flooring repairs)" at bounding box center [446, 229] width 270 height 40
click at [364, 215] on textarea "(Please use this pre-fill to detail your Flooring repairs)" at bounding box center [446, 229] width 270 height 40
click at [365, 221] on textarea "(Please use this pre-fill to detail your Flooring repairs)" at bounding box center [446, 229] width 270 height 40
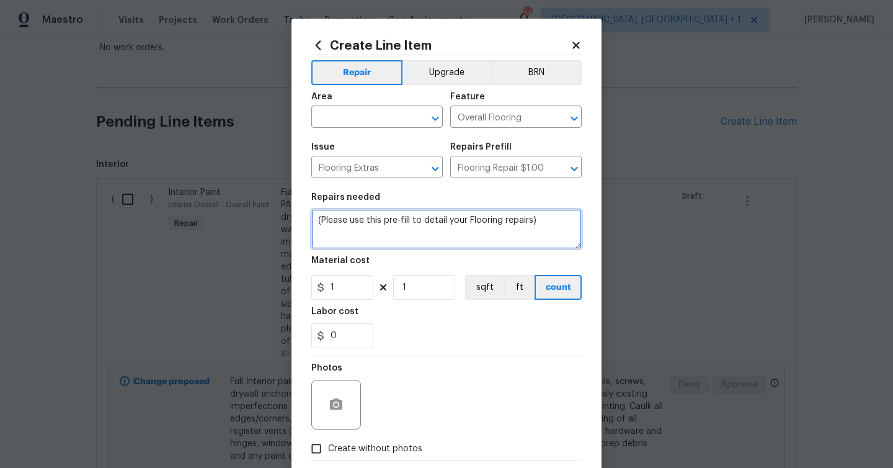
click at [365, 221] on textarea "(Please use this pre-fill to detail your Flooring repairs)" at bounding box center [446, 229] width 270 height 40
type textarea "Remove cracked tiler throughout the home and instal LVP"
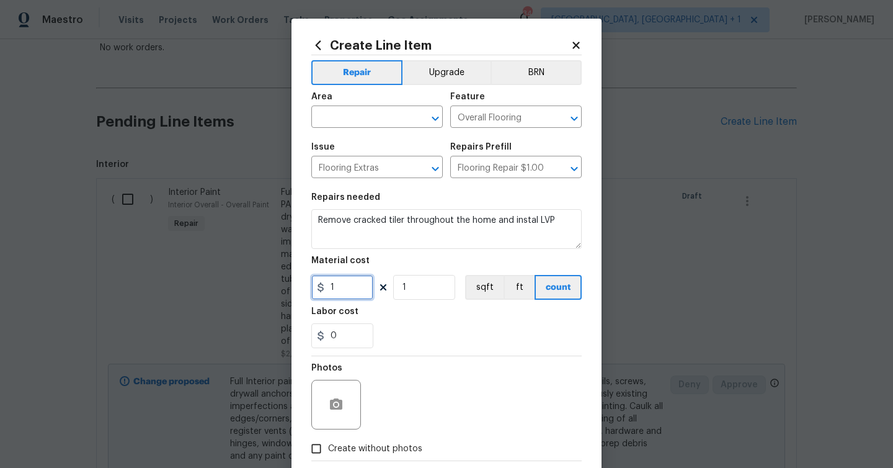
click at [347, 291] on input "1" at bounding box center [342, 287] width 62 height 25
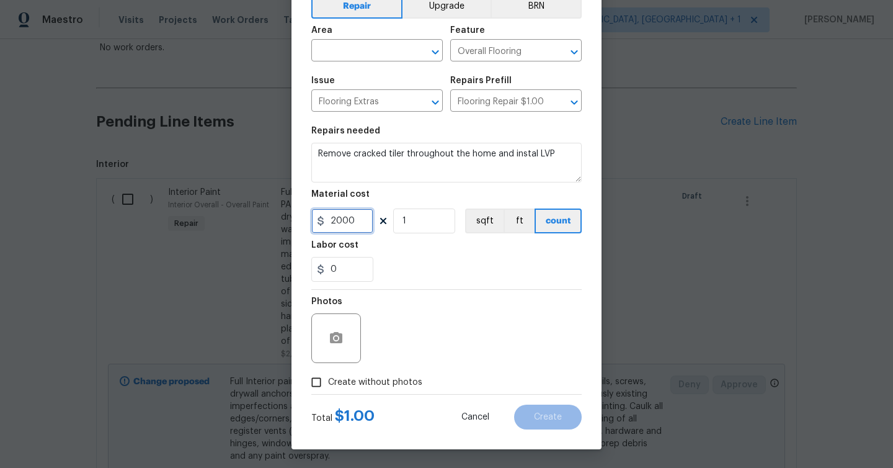
type input "2000"
click at [386, 378] on span "Create without photos" at bounding box center [375, 382] width 94 height 13
click at [328, 378] on input "Create without photos" at bounding box center [316, 382] width 24 height 24
checkbox input "true"
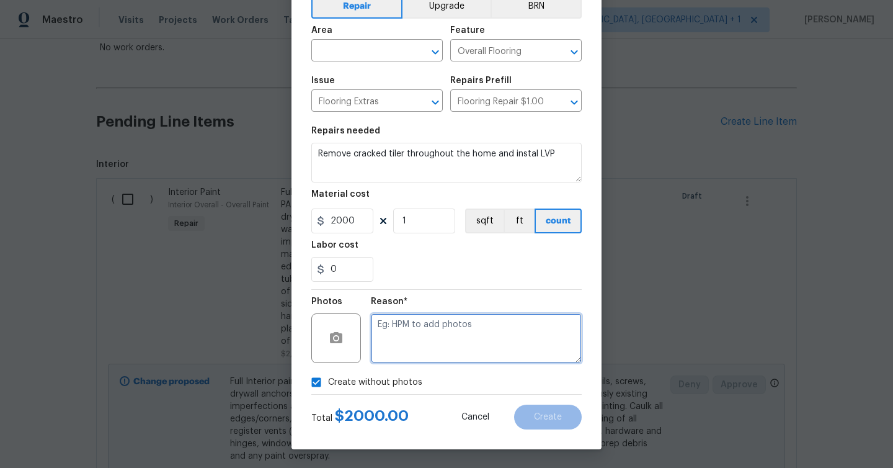
click at [411, 329] on textarea at bounding box center [476, 338] width 211 height 50
type textarea "Will upload at D0W"
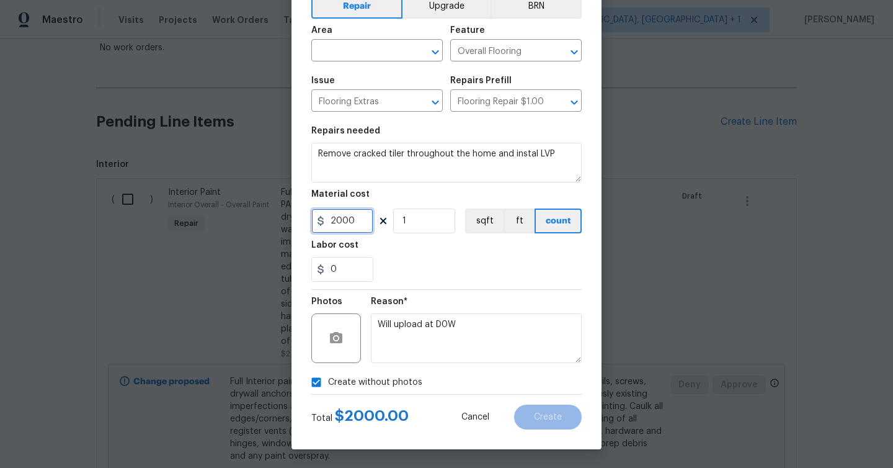
click at [368, 221] on input "2000" at bounding box center [342, 220] width 62 height 25
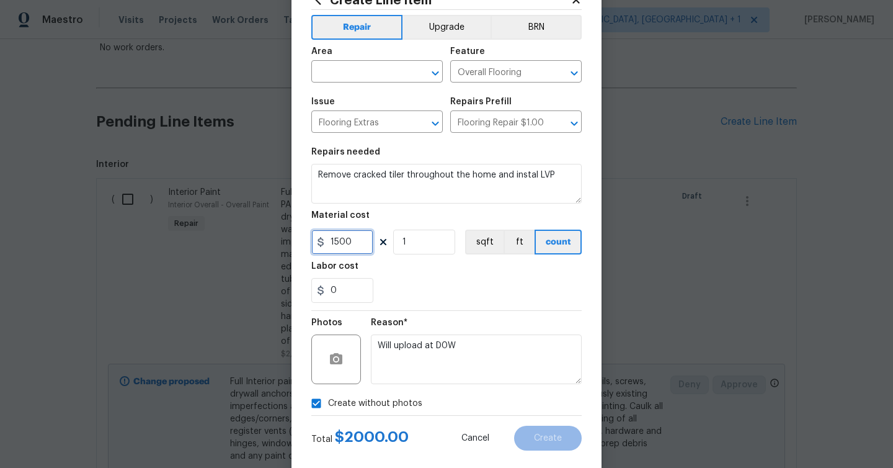
scroll to position [37, 0]
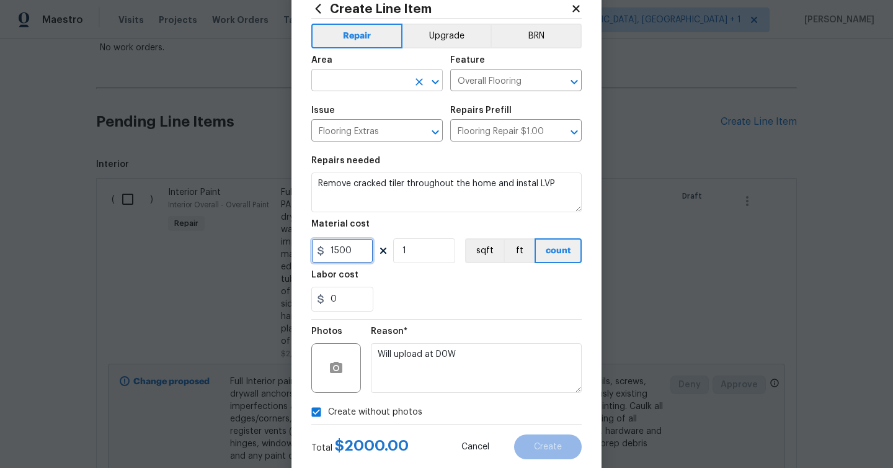
type input "1500"
click at [376, 80] on input "text" at bounding box center [359, 81] width 97 height 19
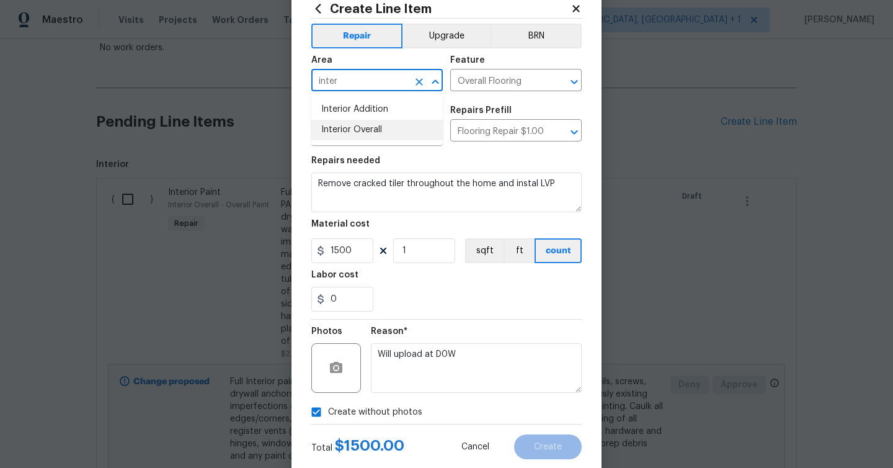
click at [368, 127] on li "Interior Overall" at bounding box center [376, 130] width 131 height 20
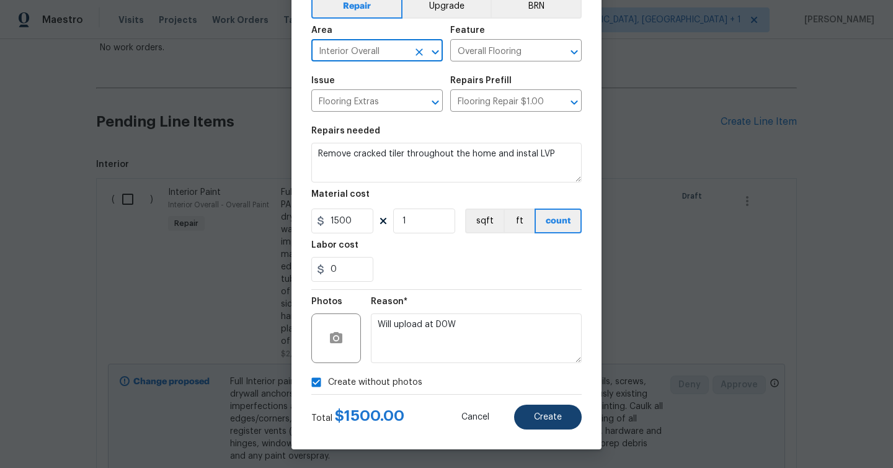
type input "Interior Overall"
click at [558, 420] on span "Create" at bounding box center [548, 416] width 28 height 9
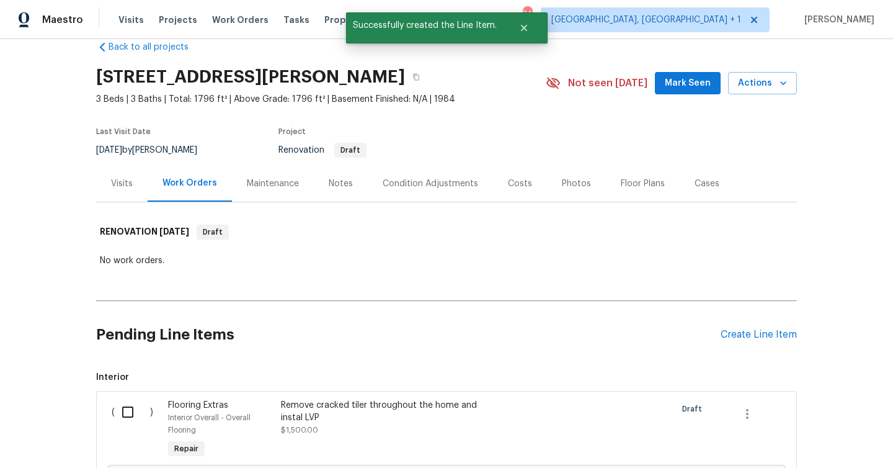
scroll to position [236, 0]
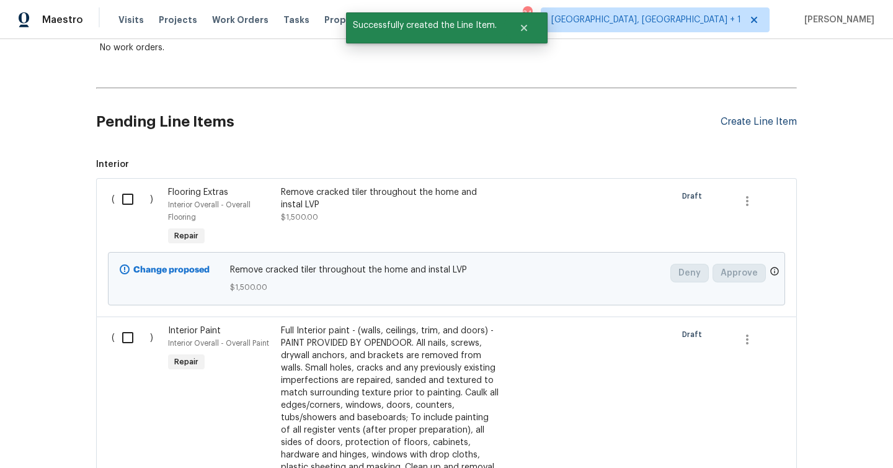
click at [776, 120] on div "Create Line Item" at bounding box center [759, 122] width 76 height 12
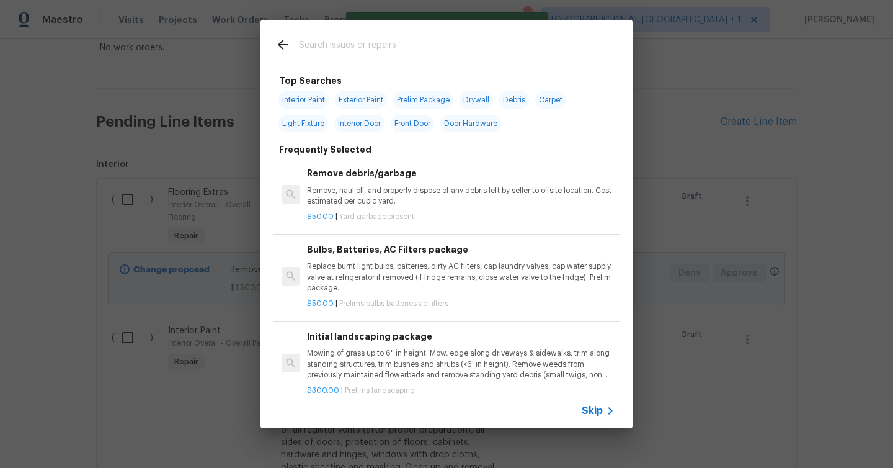
click at [427, 40] on input "text" at bounding box center [430, 46] width 263 height 19
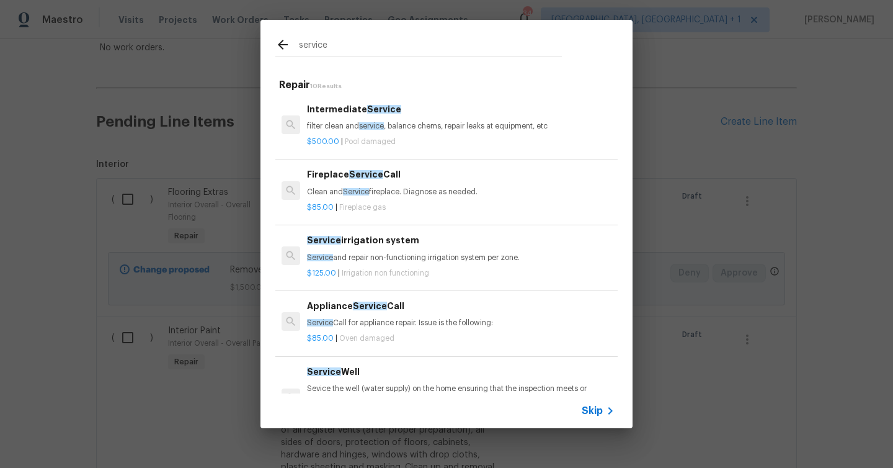
type input "service"
click at [720, 161] on div "service Repair 10 Results Intermediate Service filter clean and service , balan…" at bounding box center [446, 224] width 893 height 448
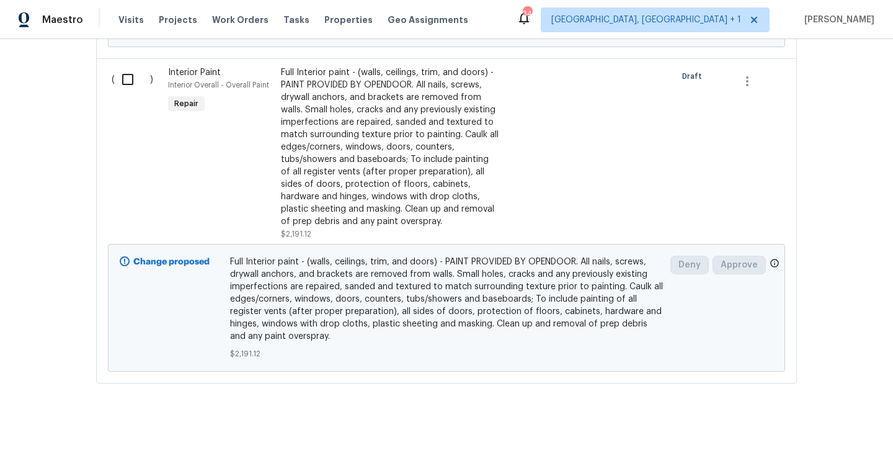
scroll to position [353, 0]
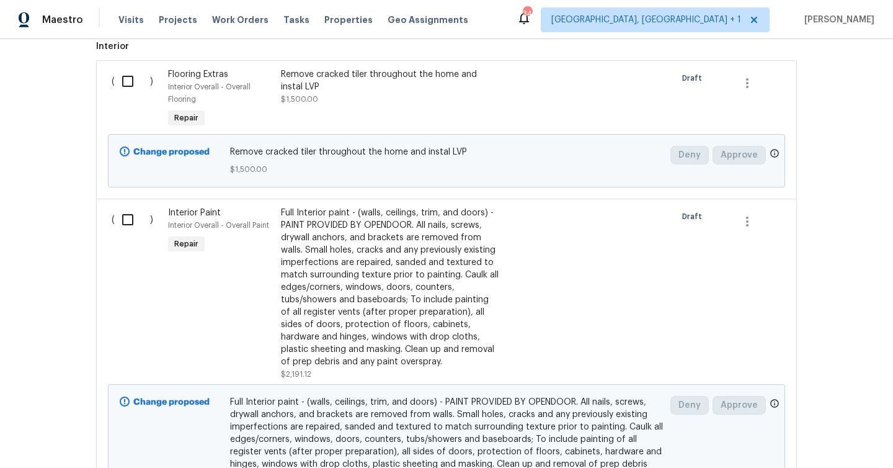
click at [124, 92] on input "checkbox" at bounding box center [132, 81] width 35 height 26
checkbox input "true"
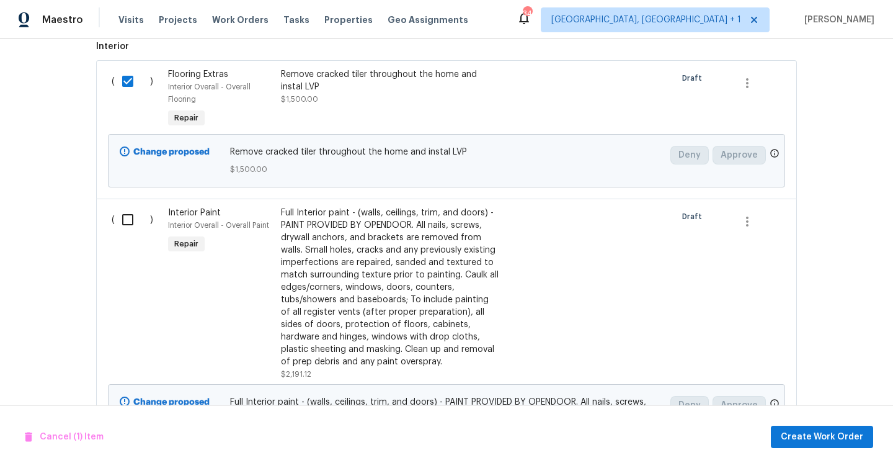
click at [131, 221] on input "checkbox" at bounding box center [132, 219] width 35 height 26
checkbox input "true"
click at [867, 437] on button "Create Work Order" at bounding box center [822, 436] width 102 height 23
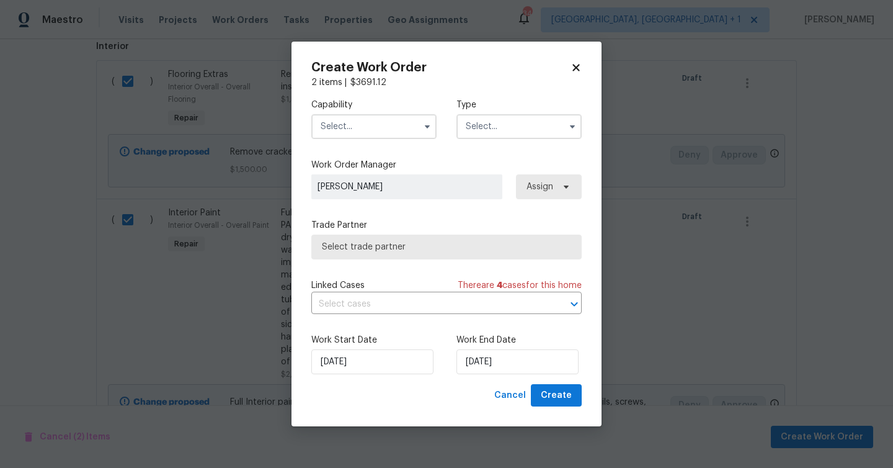
click at [362, 128] on input "text" at bounding box center [373, 126] width 125 height 25
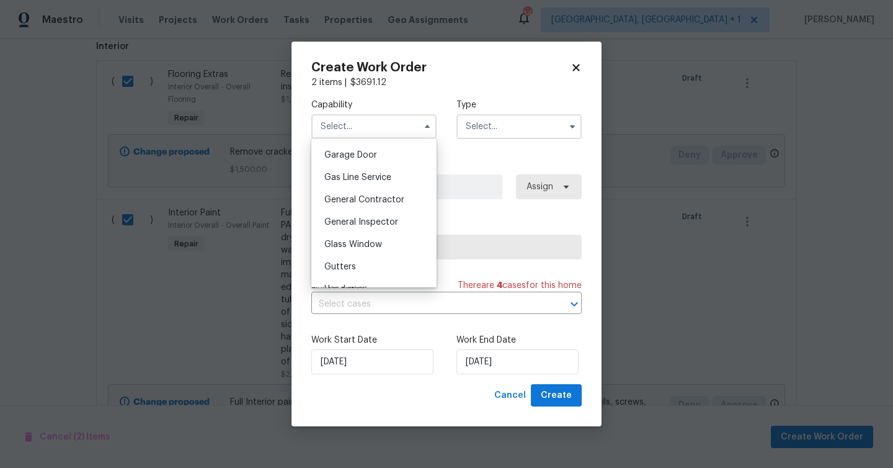
scroll to position [561, 0]
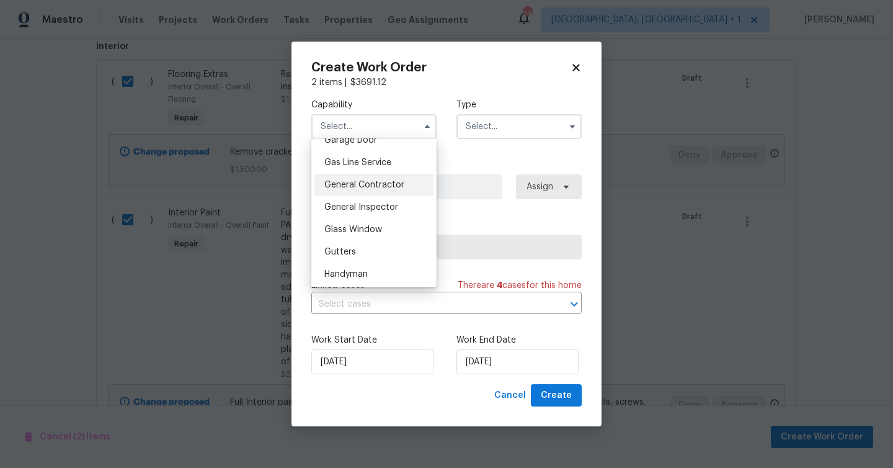
click at [390, 193] on div "General Contractor" at bounding box center [373, 185] width 119 height 22
type input "General Contractor"
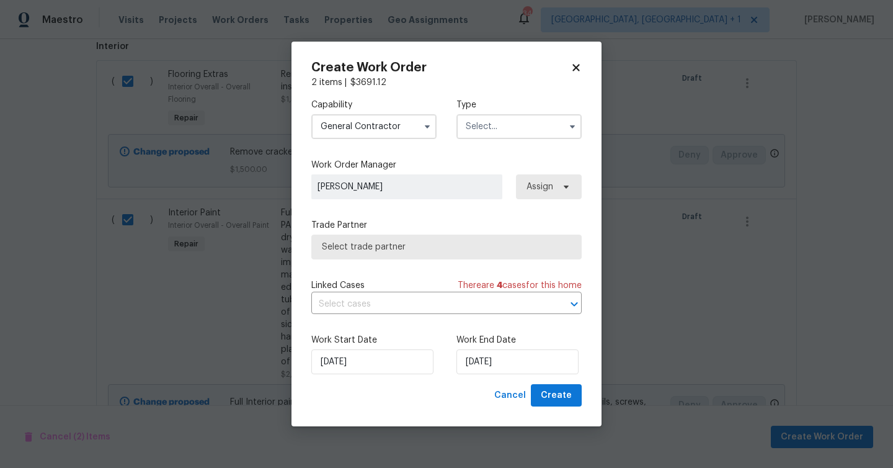
click at [499, 109] on label "Type" at bounding box center [518, 105] width 125 height 12
click at [497, 125] on input "text" at bounding box center [518, 126] width 125 height 25
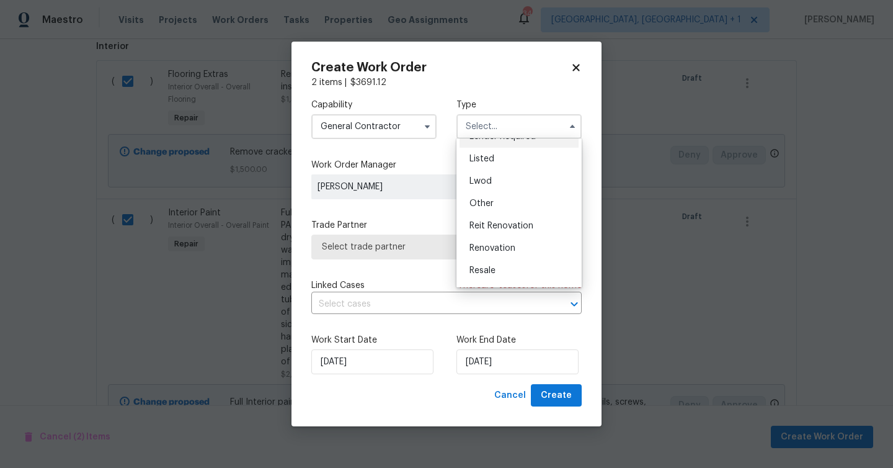
scroll to position [148, 0]
click at [512, 198] on div "Renovation" at bounding box center [518, 206] width 119 height 22
type input "Renovation"
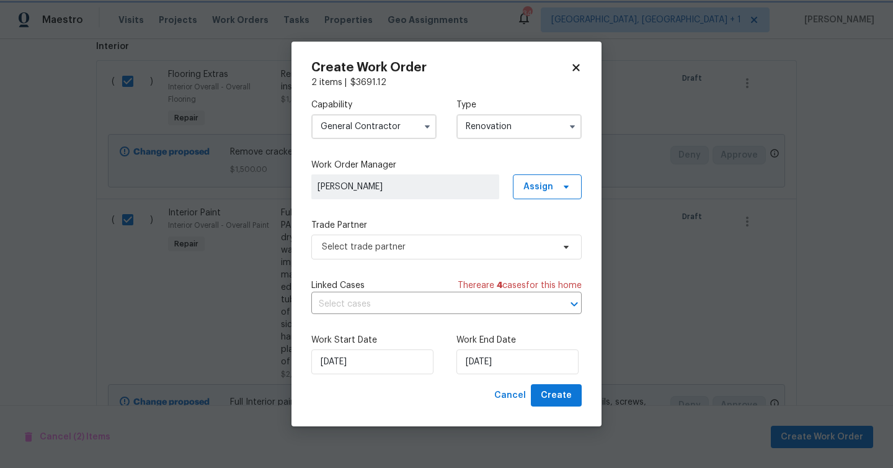
scroll to position [0, 0]
click at [430, 249] on span "Select trade partner" at bounding box center [437, 247] width 231 height 12
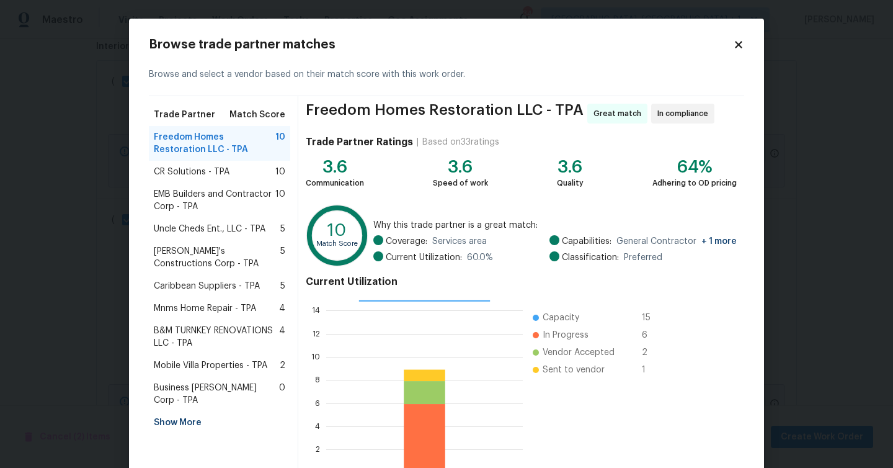
scroll to position [79, 0]
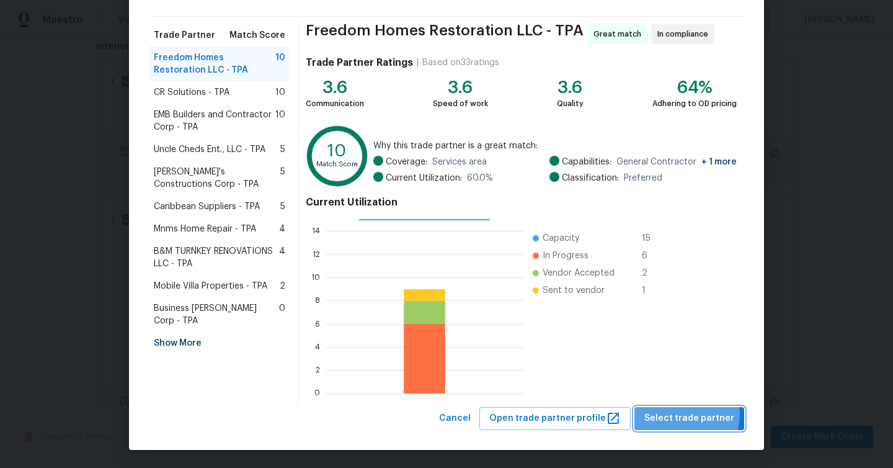
click at [678, 414] on span "Select trade partner" at bounding box center [689, 419] width 90 height 16
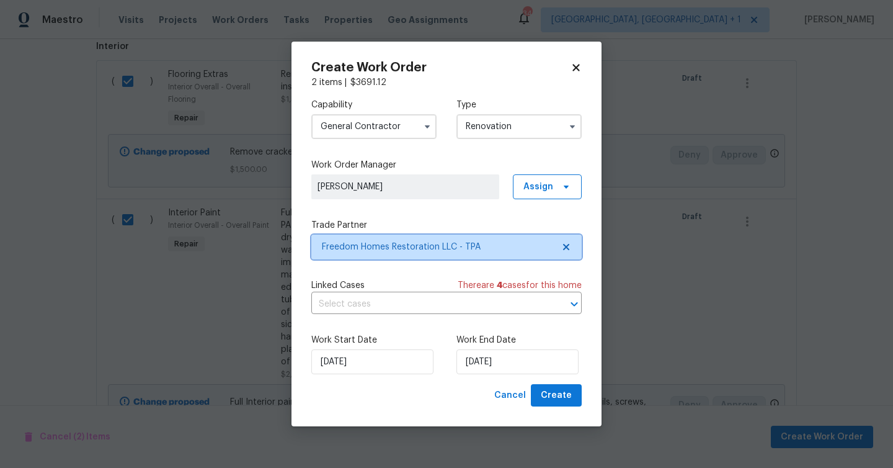
scroll to position [0, 0]
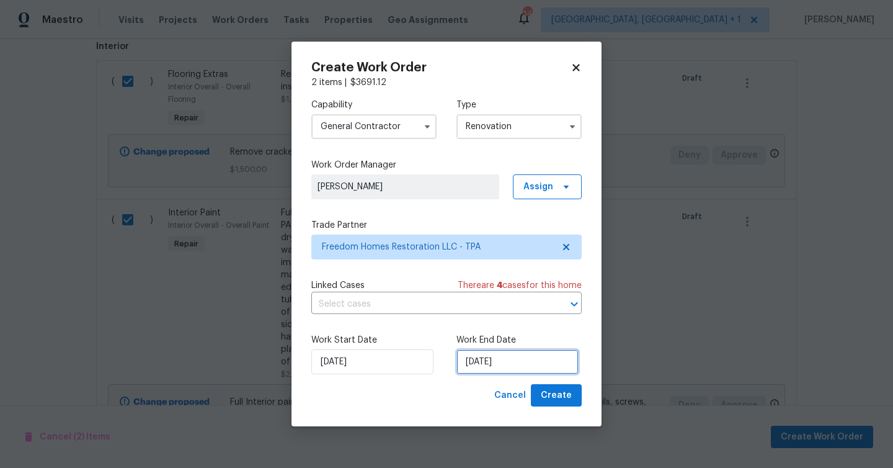
click at [501, 360] on input "10/27/2025" at bounding box center [517, 361] width 122 height 25
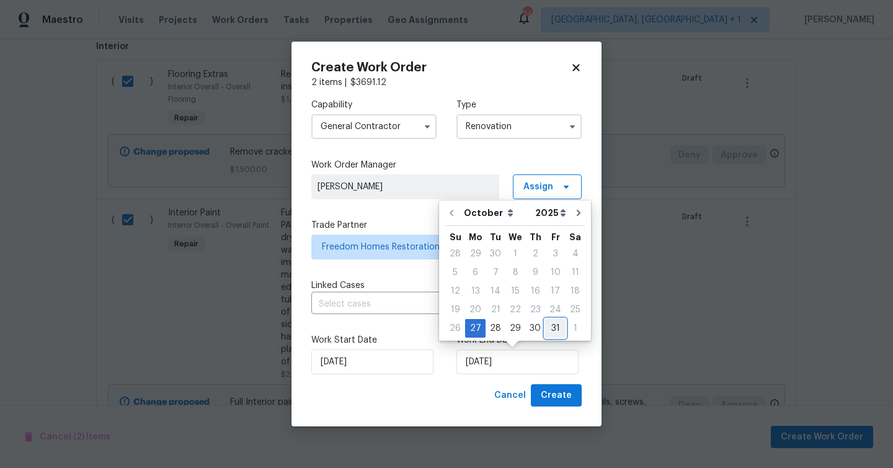
click at [555, 332] on div "31" at bounding box center [555, 327] width 20 height 17
type input "10/31/2025"
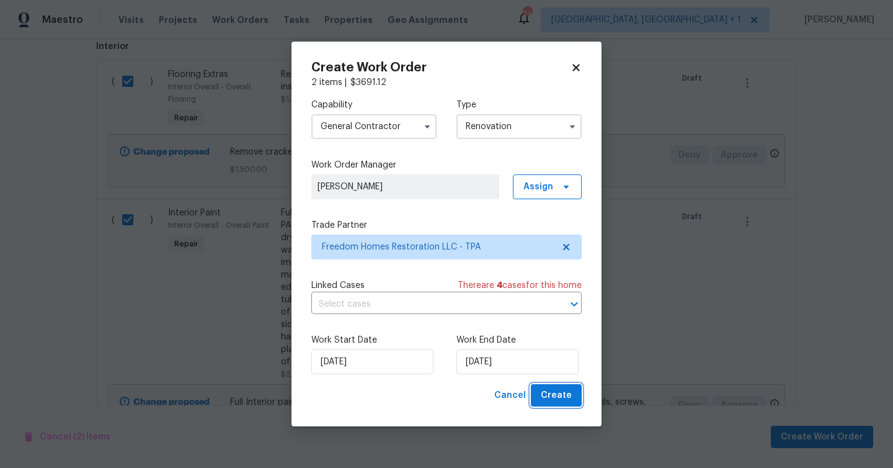
click at [554, 394] on span "Create" at bounding box center [556, 396] width 31 height 16
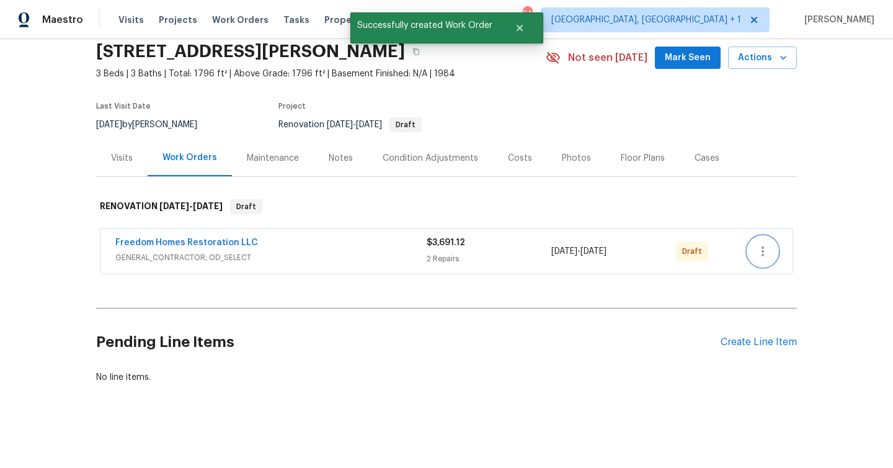
click at [753, 253] on button "button" at bounding box center [763, 251] width 30 height 30
click at [777, 250] on li "Send to Vendor" at bounding box center [815, 251] width 134 height 20
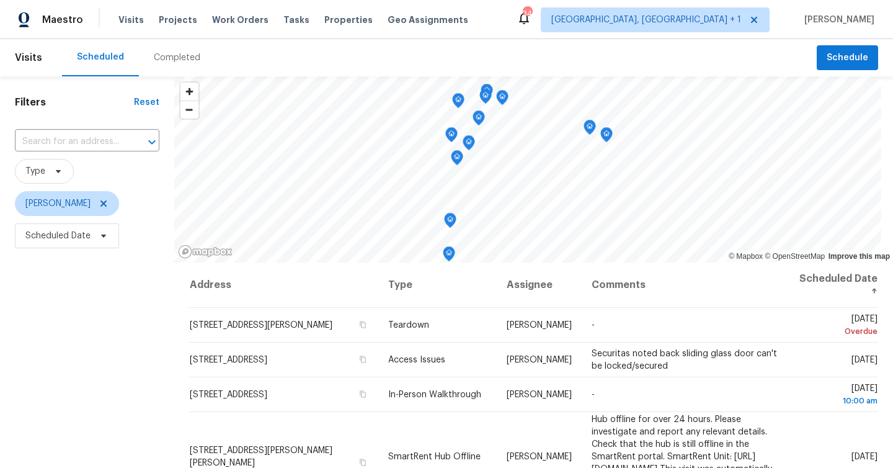
scroll to position [6, 0]
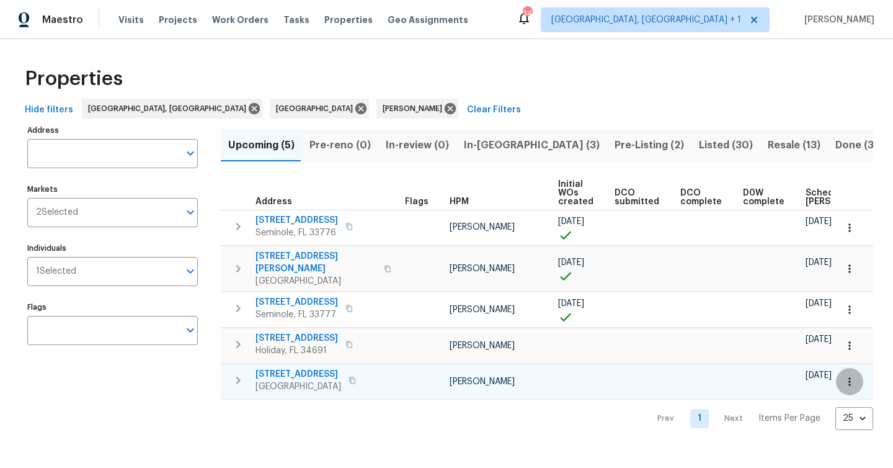
click at [853, 375] on icon "button" at bounding box center [849, 381] width 12 height 12
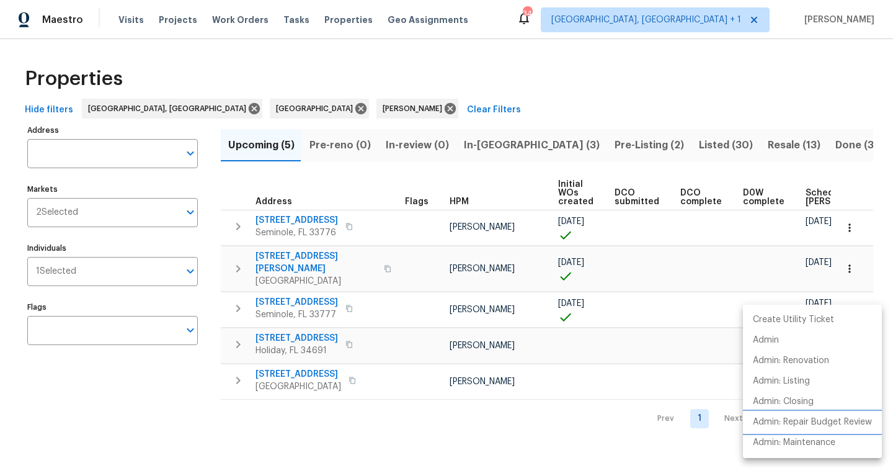
click at [810, 417] on p "Admin: Repair Budget Review" at bounding box center [812, 421] width 119 height 13
click at [675, 141] on div at bounding box center [446, 234] width 893 height 468
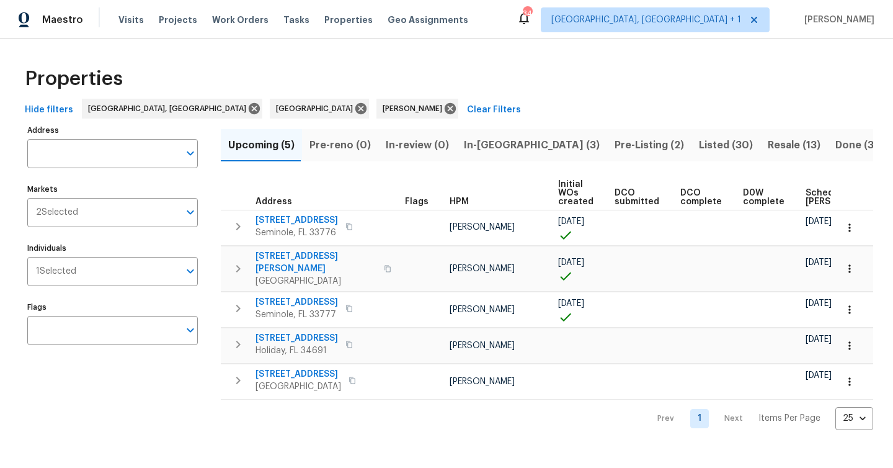
click at [768, 141] on span "Resale (13)" at bounding box center [794, 144] width 53 height 17
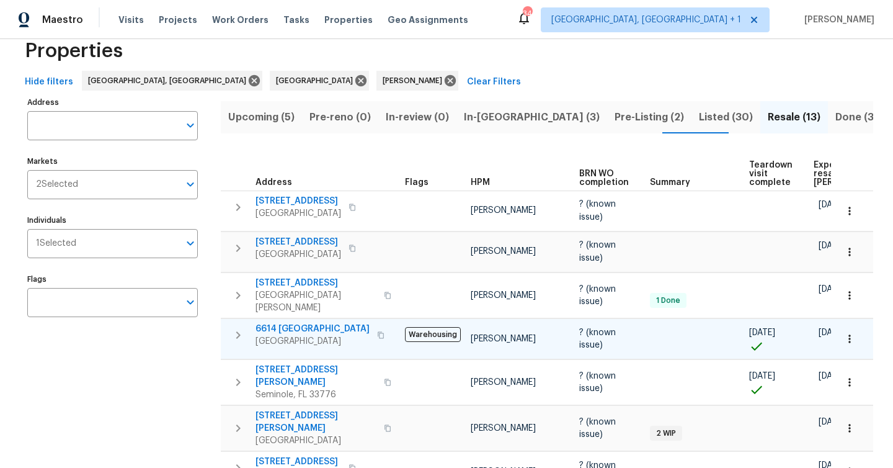
scroll to position [32, 0]
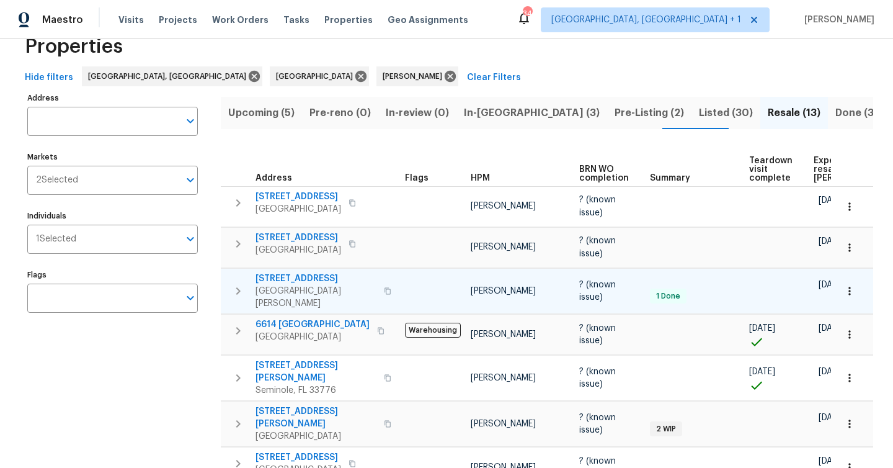
click at [848, 285] on icon "button" at bounding box center [849, 291] width 12 height 12
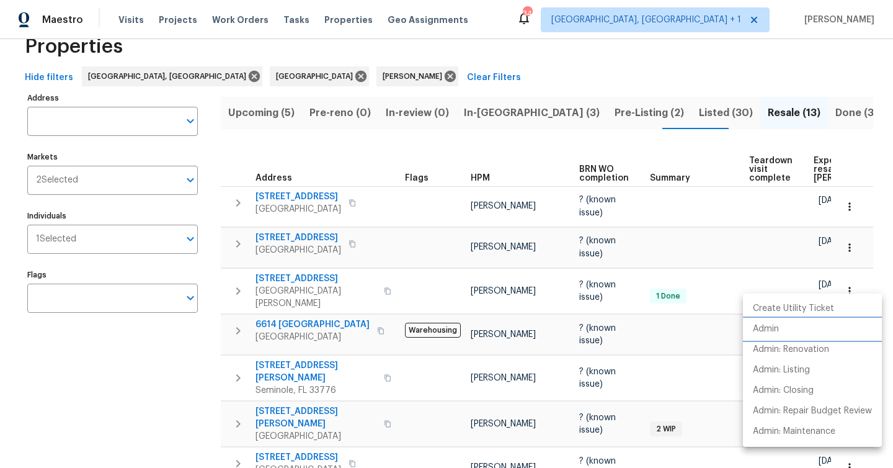
click at [805, 324] on li "Admin" at bounding box center [812, 329] width 139 height 20
click at [308, 279] on div at bounding box center [446, 234] width 893 height 468
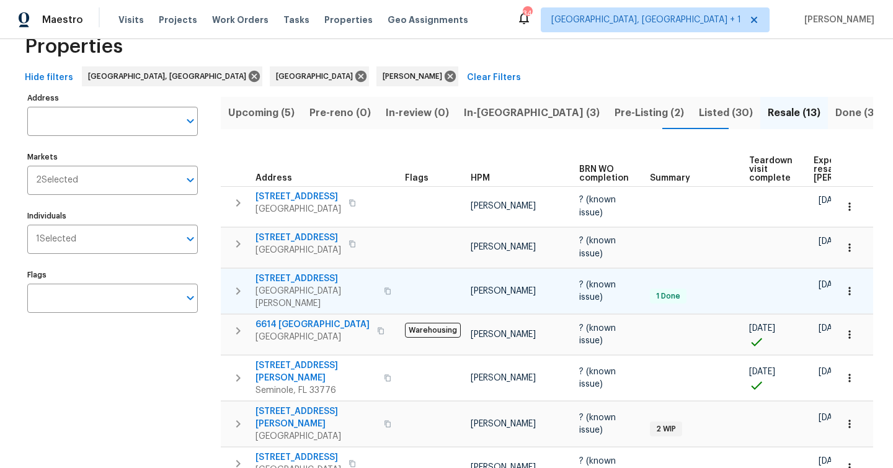
click at [311, 272] on span "11550 Biddeford Pl" at bounding box center [315, 278] width 121 height 12
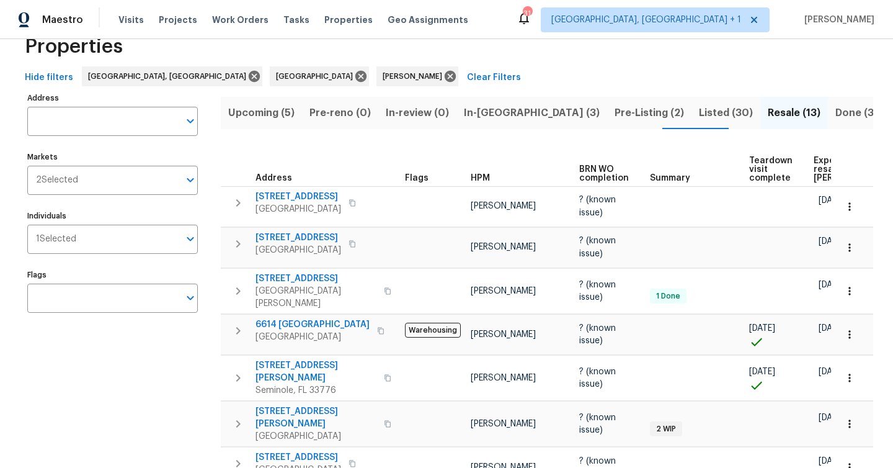
scroll to position [0, 0]
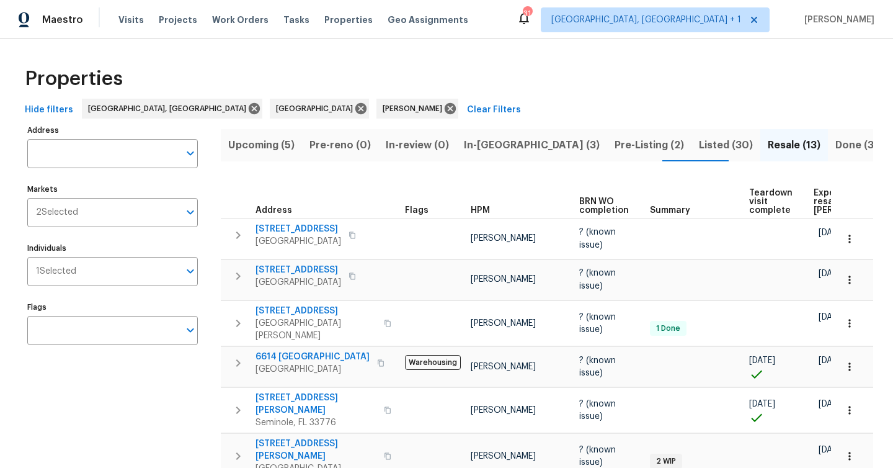
click at [283, 138] on span "Upcoming (5)" at bounding box center [261, 144] width 66 height 17
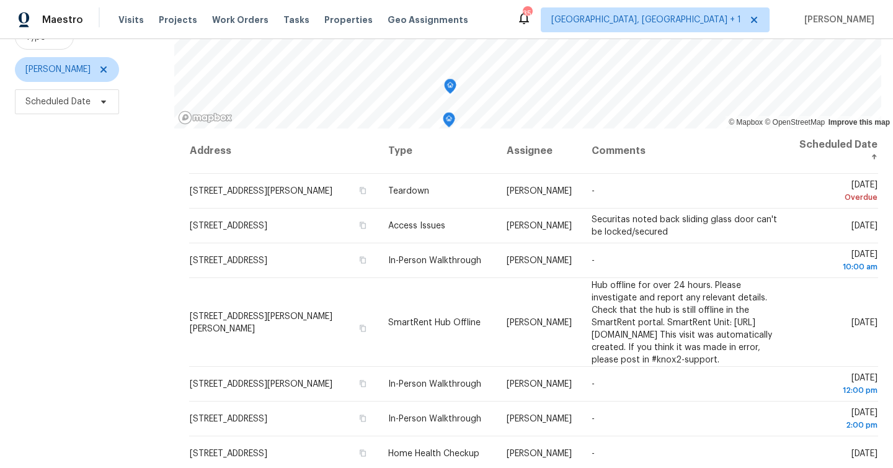
scroll to position [169, 0]
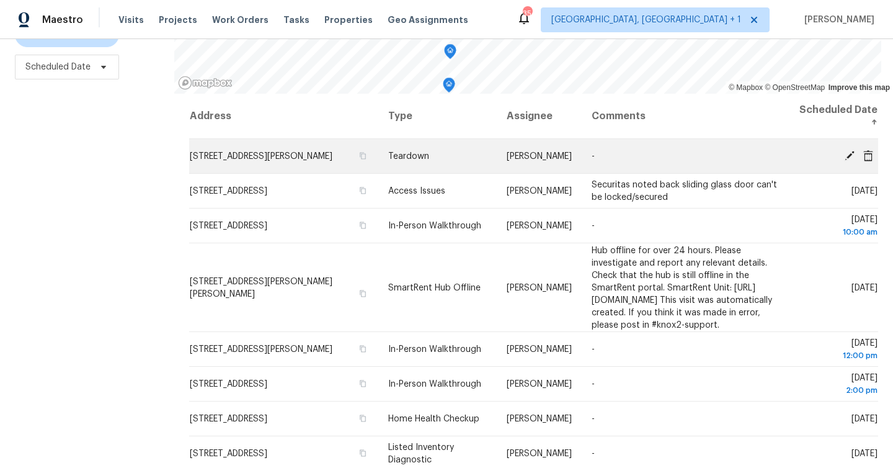
click at [848, 154] on icon at bounding box center [850, 155] width 10 height 10
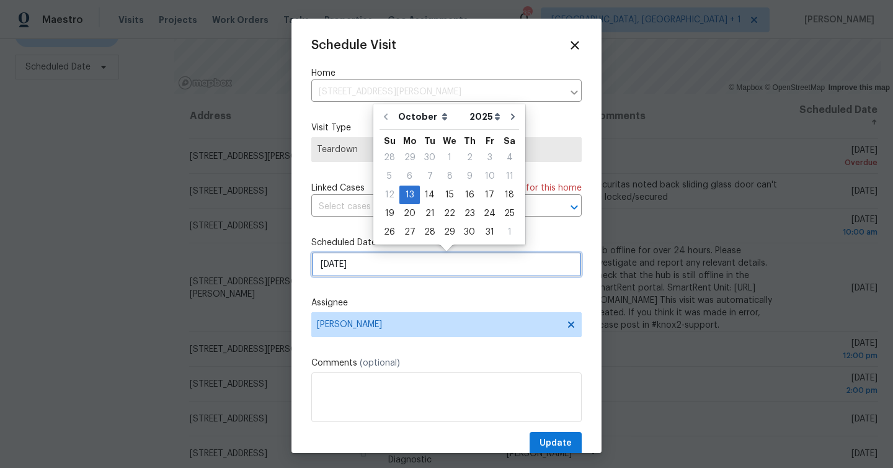
click at [445, 255] on input "[DATE]" at bounding box center [446, 264] width 270 height 25
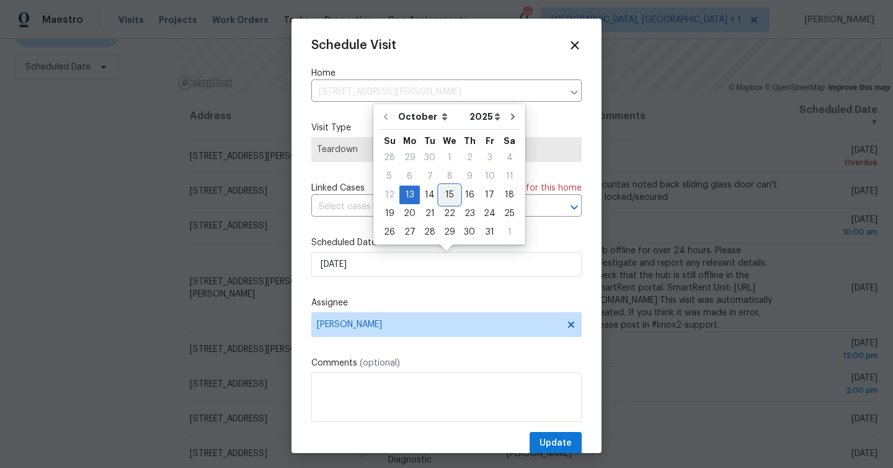
click at [448, 192] on div "15" at bounding box center [450, 194] width 20 height 17
type input "10/15/2025"
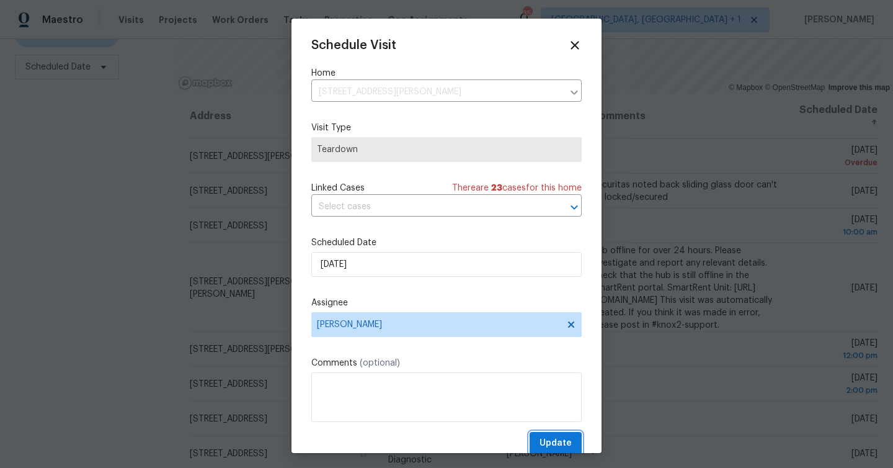
click at [567, 445] on span "Update" at bounding box center [555, 443] width 32 height 16
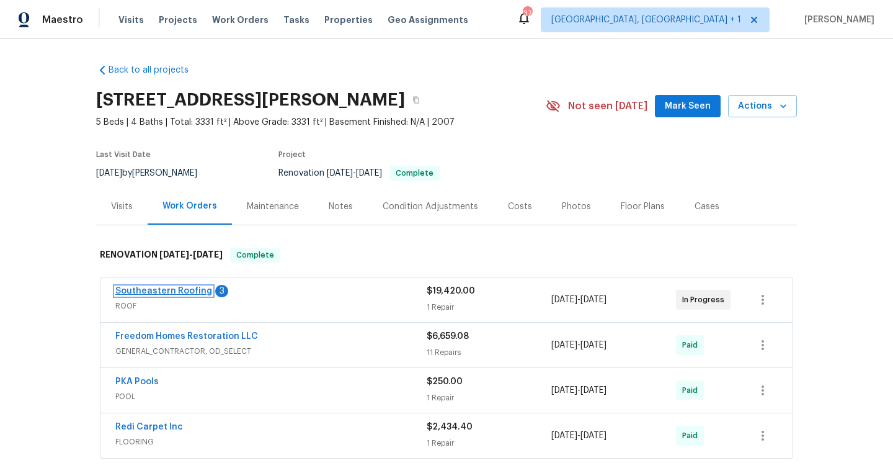
click at [199, 293] on link "Southeastern Roofing" at bounding box center [163, 290] width 97 height 9
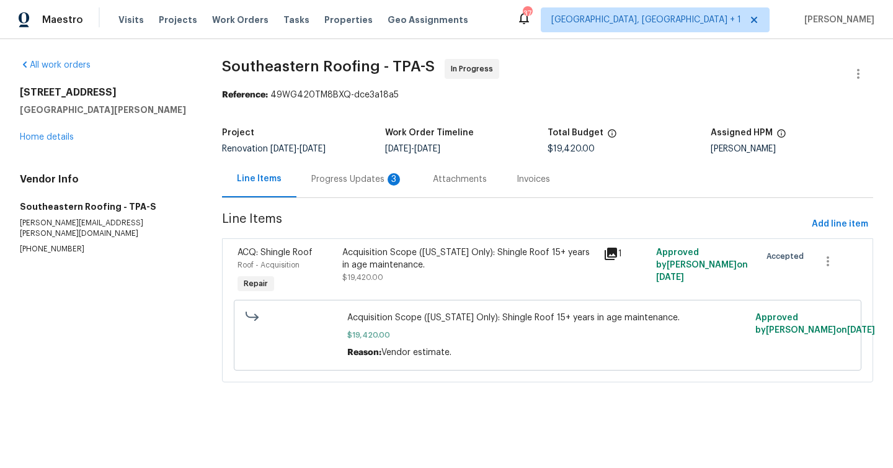
click at [334, 175] on div "Progress Updates 3" at bounding box center [357, 179] width 92 height 12
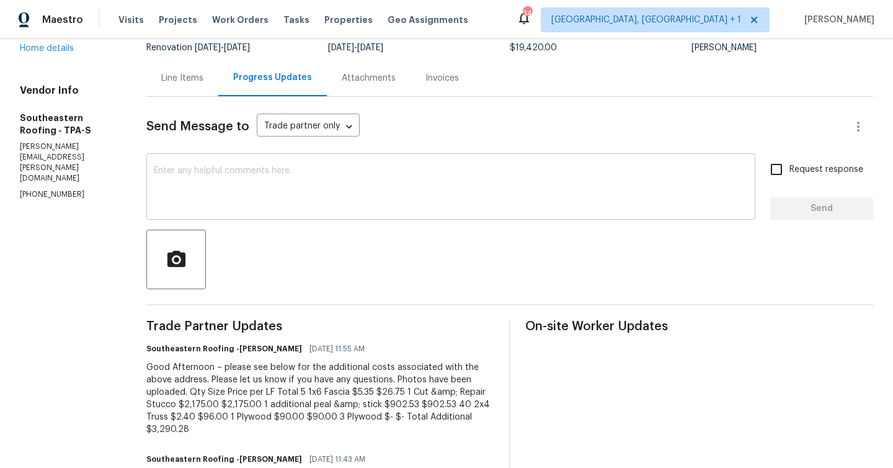
scroll to position [128, 0]
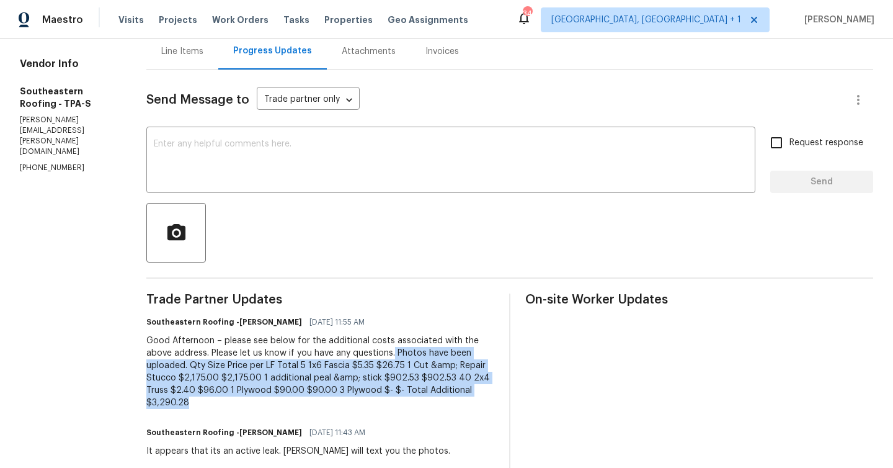
drag, startPoint x: 403, startPoint y: 390, endPoint x: 347, endPoint y: 354, distance: 66.4
click at [347, 354] on div "Good Afternoon – please see below for the additional costs associated with the …" at bounding box center [320, 371] width 348 height 74
copy div "Photos have been uploaded. Qty Size Price per LF Total 5 1x6 Fascia $5.35 $26.7…"
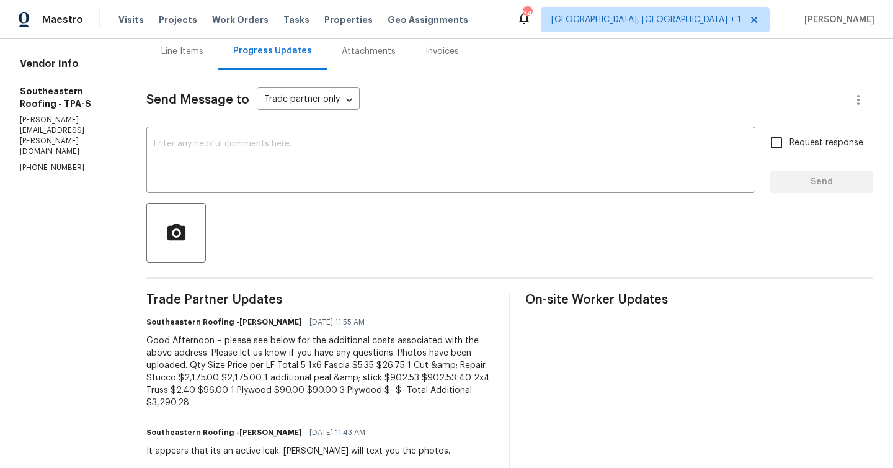
click at [167, 48] on div "Line Items" at bounding box center [182, 51] width 42 height 12
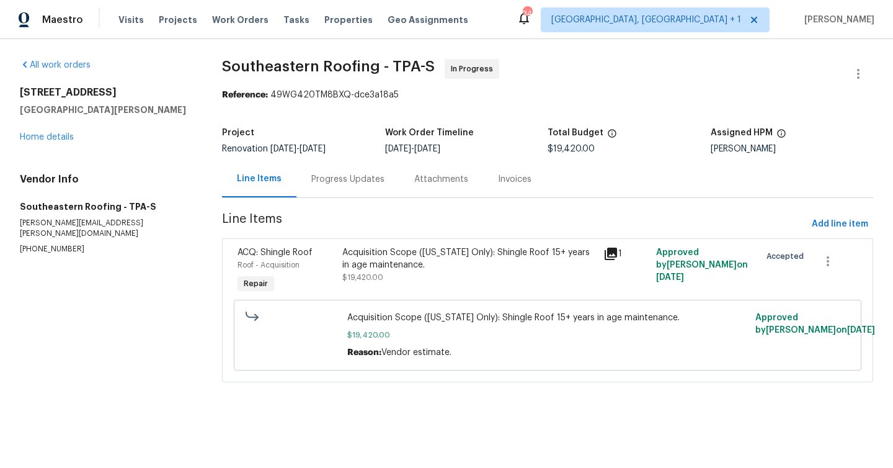
click at [363, 184] on div "Progress Updates" at bounding box center [347, 179] width 73 height 12
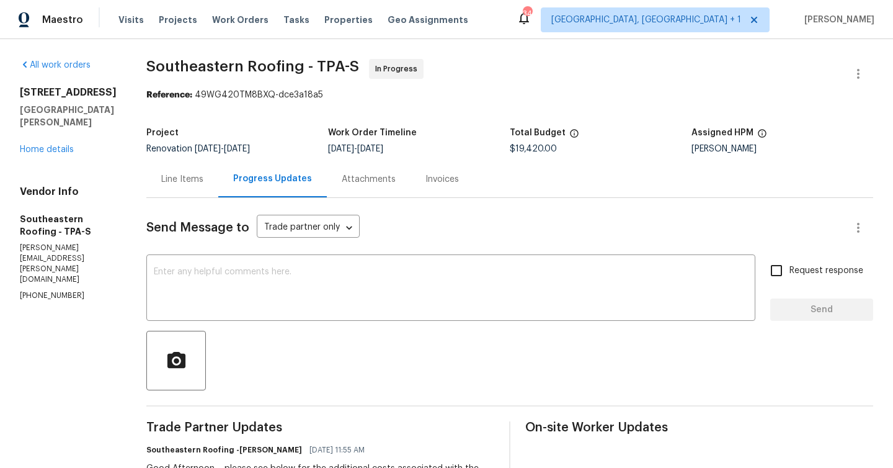
click at [171, 189] on div "Line Items" at bounding box center [182, 179] width 72 height 37
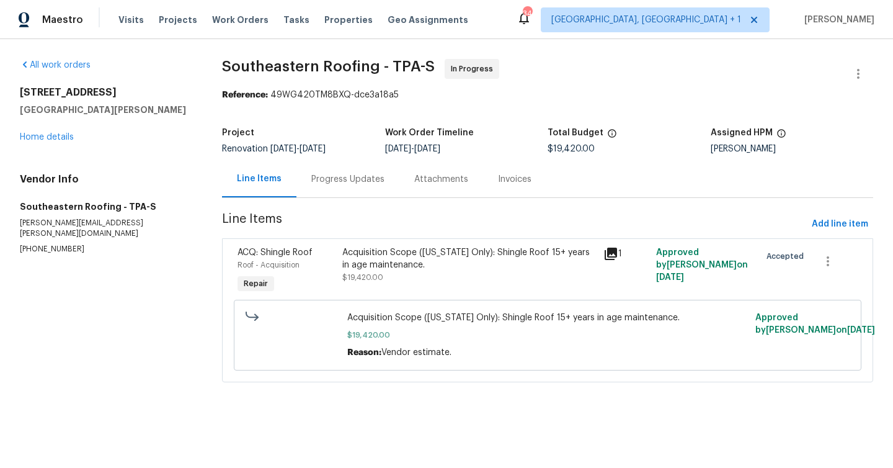
click at [370, 272] on div "Acquisition Scope ([US_STATE] Only): Shingle Roof 15+ years in age maintenance.…" at bounding box center [469, 264] width 254 height 37
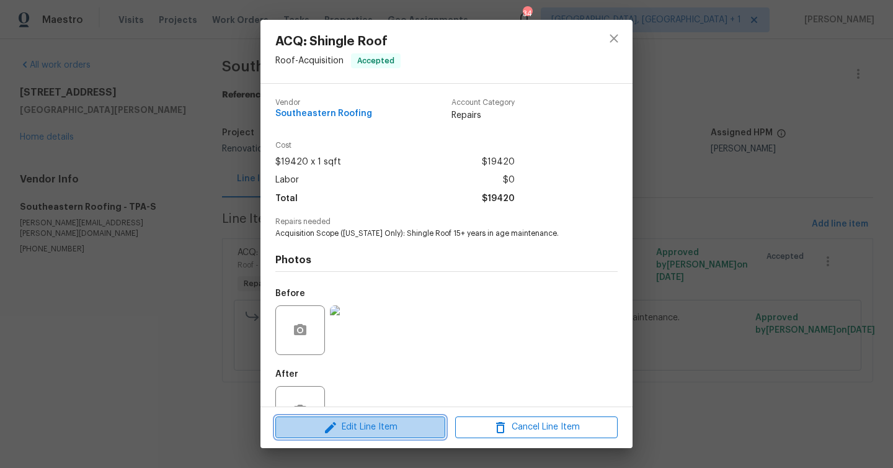
click at [379, 429] on span "Edit Line Item" at bounding box center [360, 427] width 162 height 16
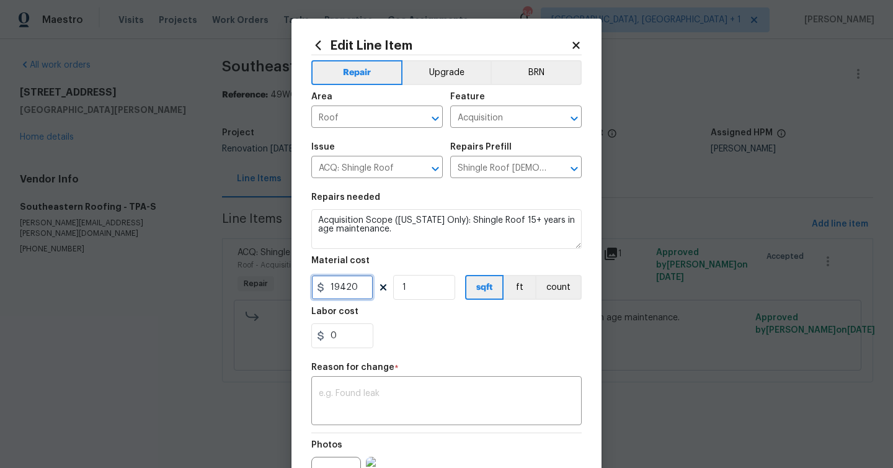
click at [358, 285] on input "19420" at bounding box center [342, 287] width 62 height 25
type input "22710.28"
click at [353, 401] on textarea at bounding box center [446, 402] width 255 height 26
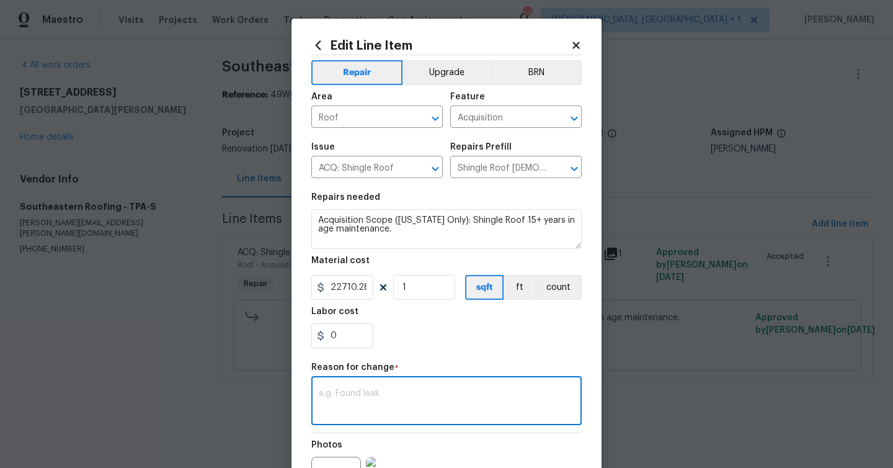
paste textarea "Photos have been uploaded. Qty Size Price per LF Total 5 1x6 Fascia $5.35 $26.7…"
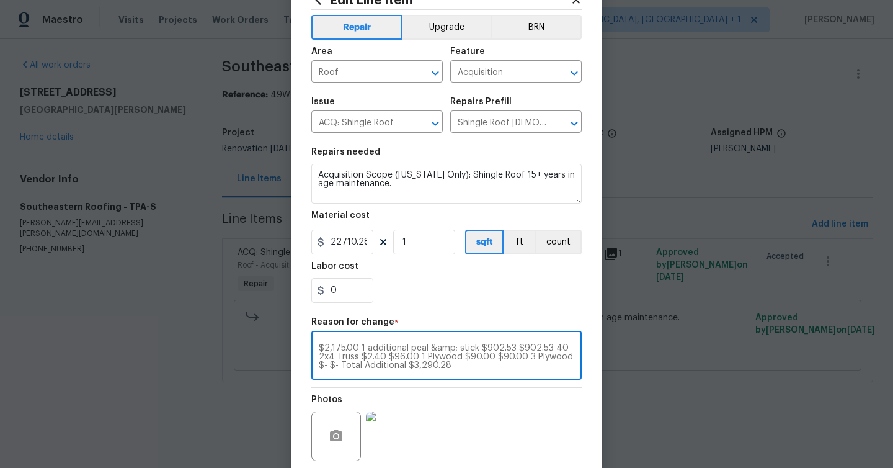
scroll to position [144, 0]
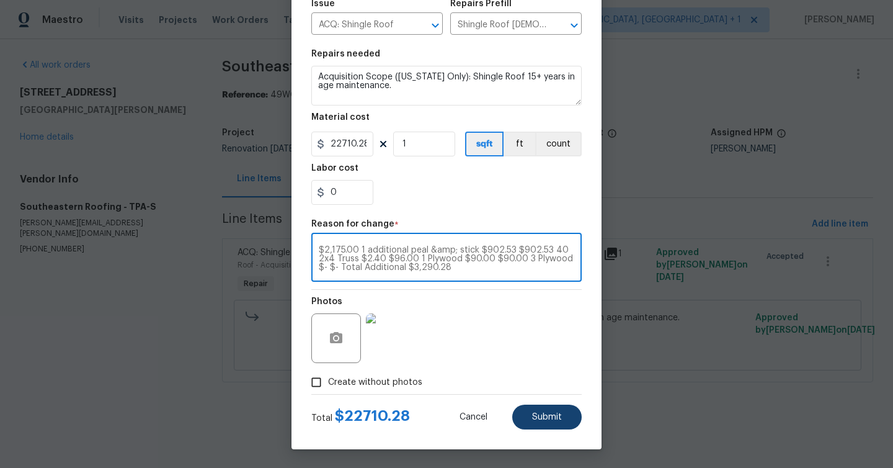
type textarea "Photos have been uploaded. Qty Size Price per LF Total 5 1x6 Fascia $5.35 $26.7…"
click at [550, 407] on button "Submit" at bounding box center [546, 416] width 69 height 25
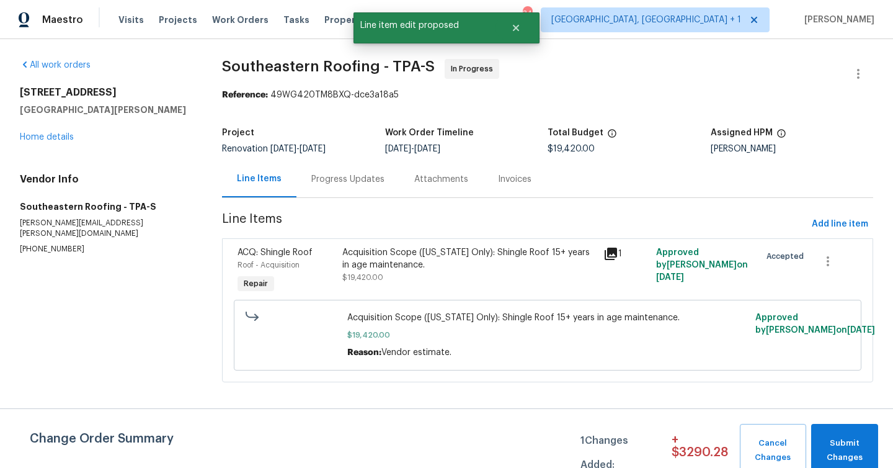
scroll to position [0, 0]
click at [838, 442] on span "Submit Changes" at bounding box center [844, 450] width 55 height 29
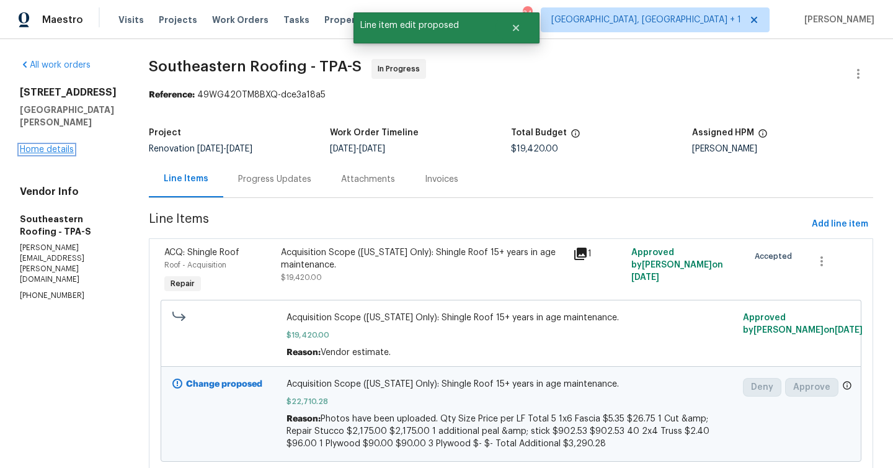
click at [70, 151] on link "Home details" at bounding box center [47, 149] width 54 height 9
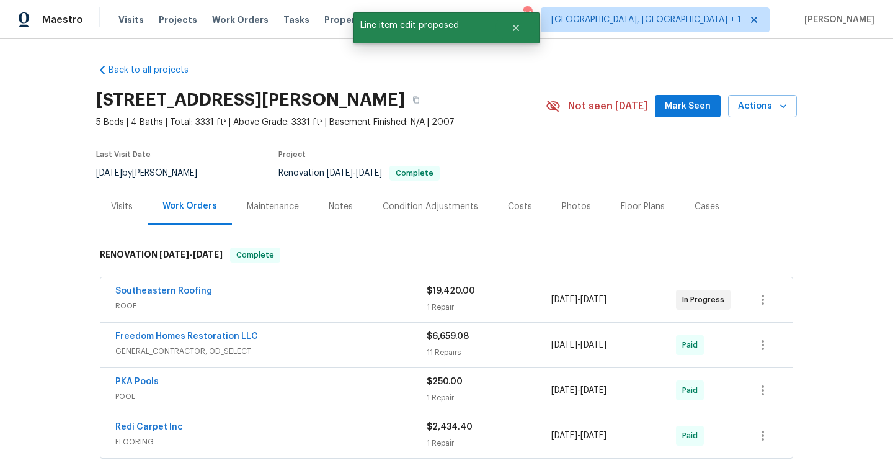
click at [716, 99] on button "Mark Seen" at bounding box center [688, 106] width 66 height 23
